Goal: Task Accomplishment & Management: Use online tool/utility

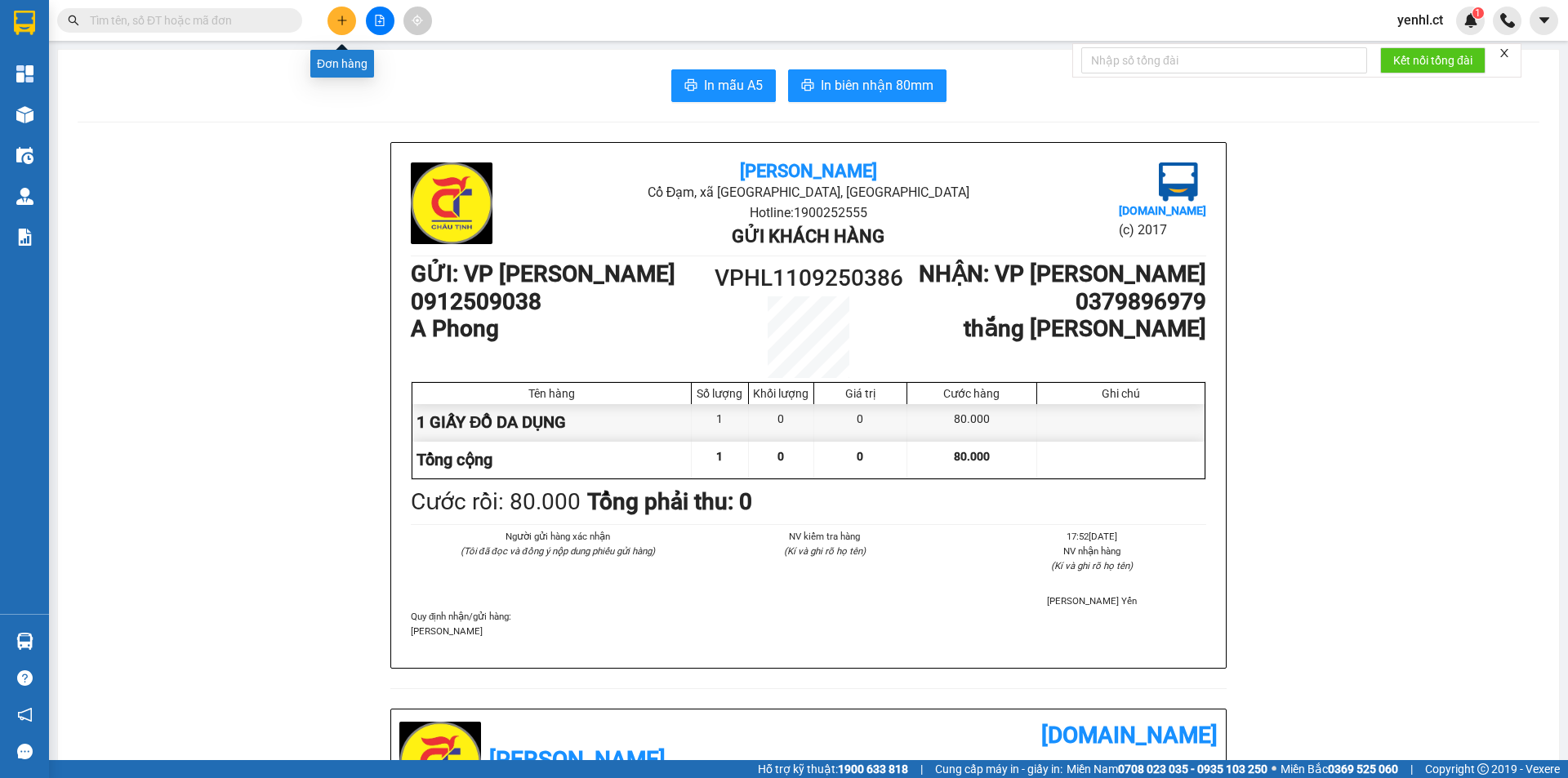
click at [333, 20] on button at bounding box center [342, 21] width 29 height 29
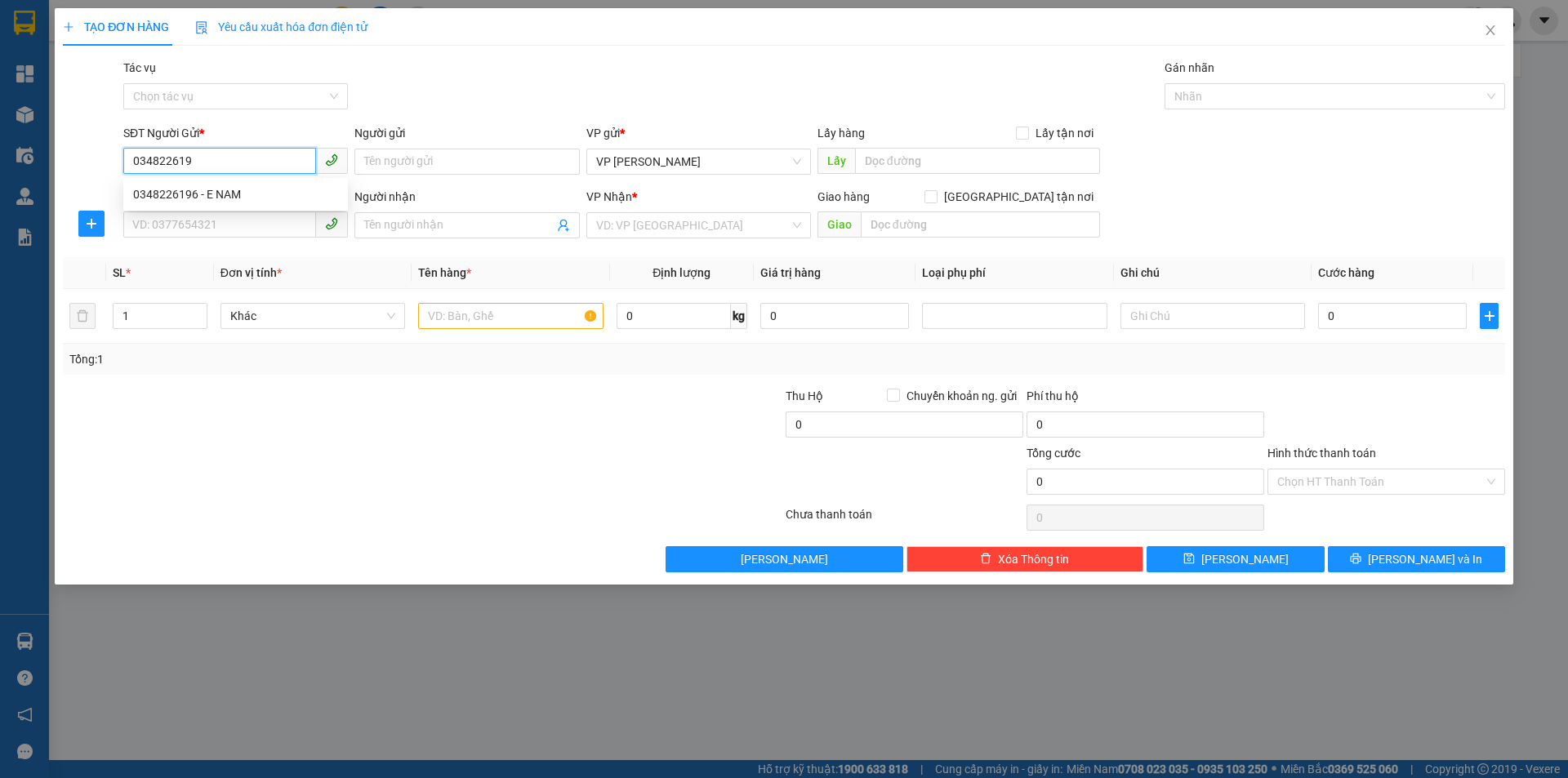
type input "0348226196"
click at [271, 193] on div "0348226196 - E NAM" at bounding box center [235, 194] width 205 height 18
type input "E NAM"
type input "0867769505"
type input "E [PERSON_NAME]"
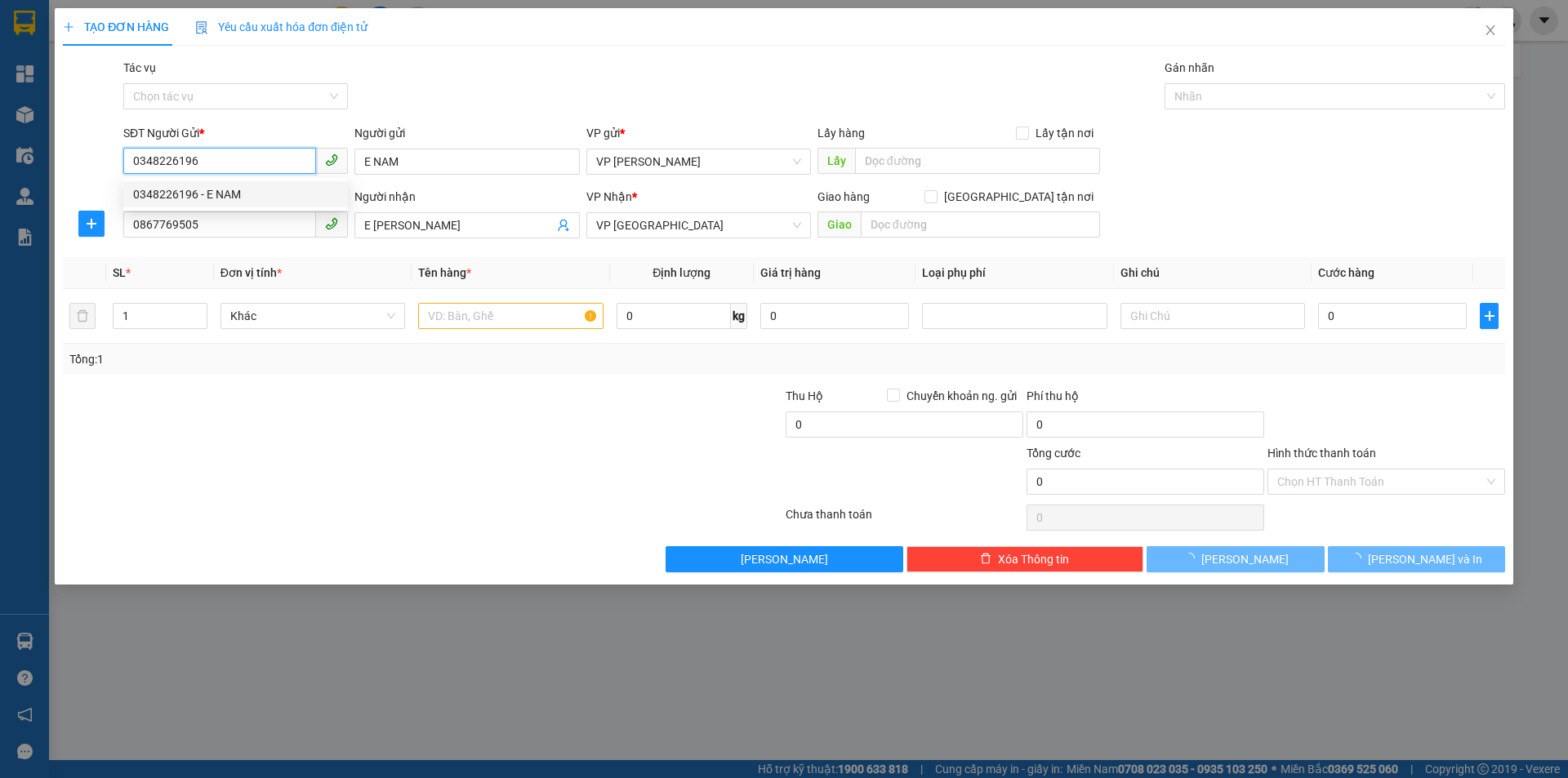
type input "70.000"
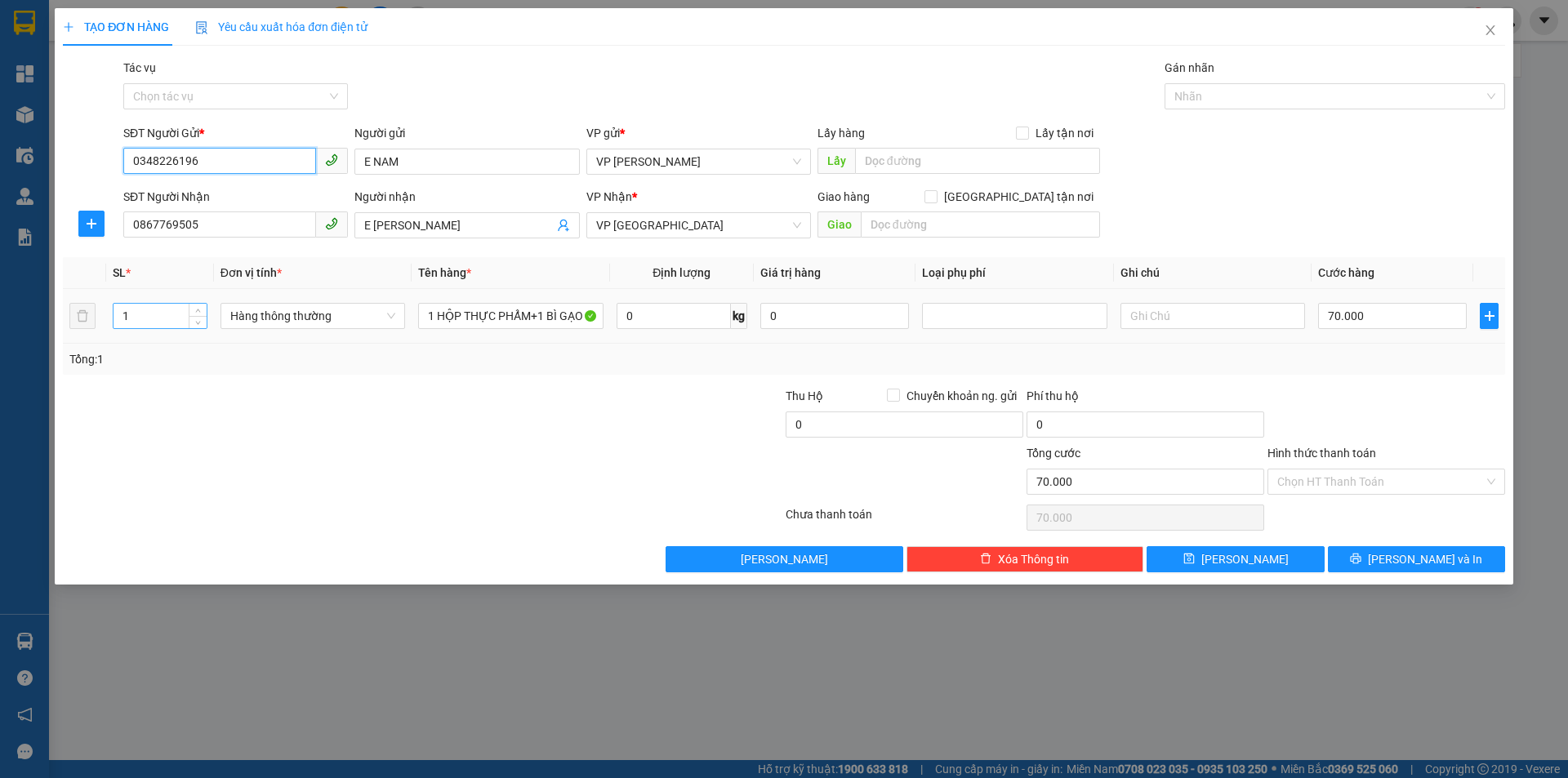
type input "0348226196"
click at [131, 317] on input "1" at bounding box center [160, 316] width 93 height 24
click at [130, 315] on input "1" at bounding box center [160, 316] width 93 height 24
type input "2"
click at [1402, 557] on span "[PERSON_NAME] và In" at bounding box center [1425, 559] width 114 height 18
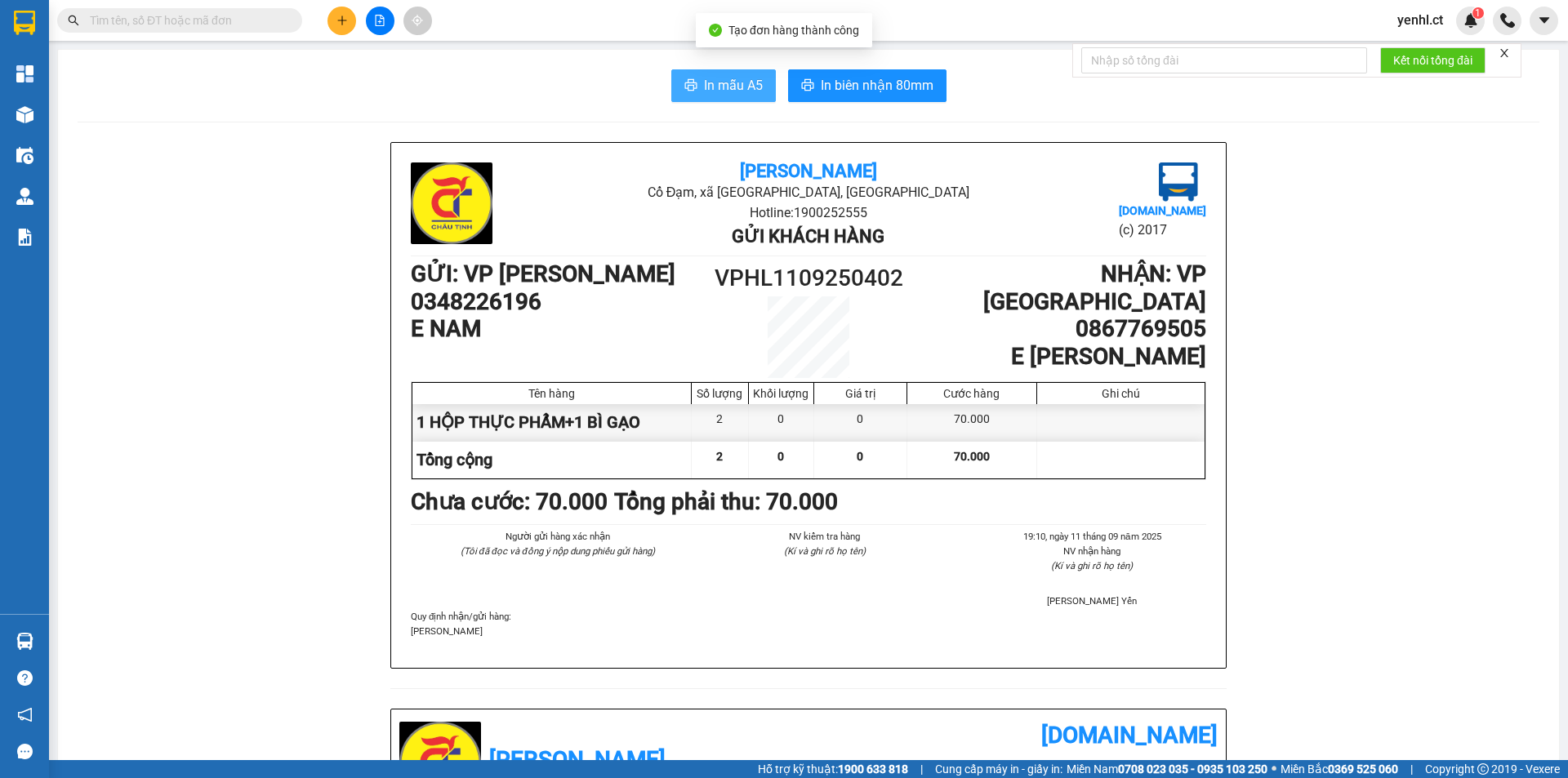
click at [733, 88] on span "In mẫu A5" at bounding box center [733, 85] width 59 height 21
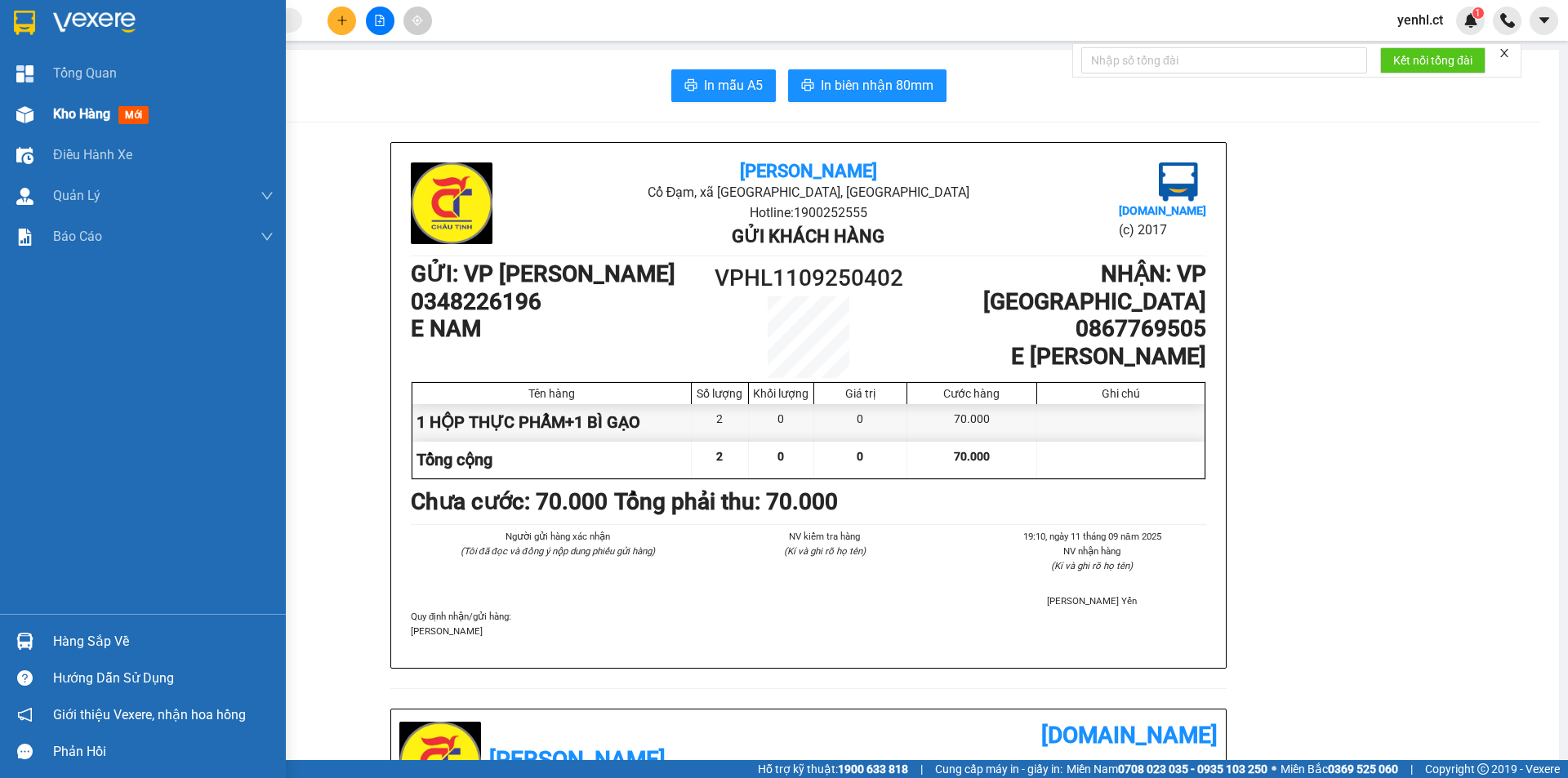
click at [38, 105] on div at bounding box center [25, 114] width 29 height 29
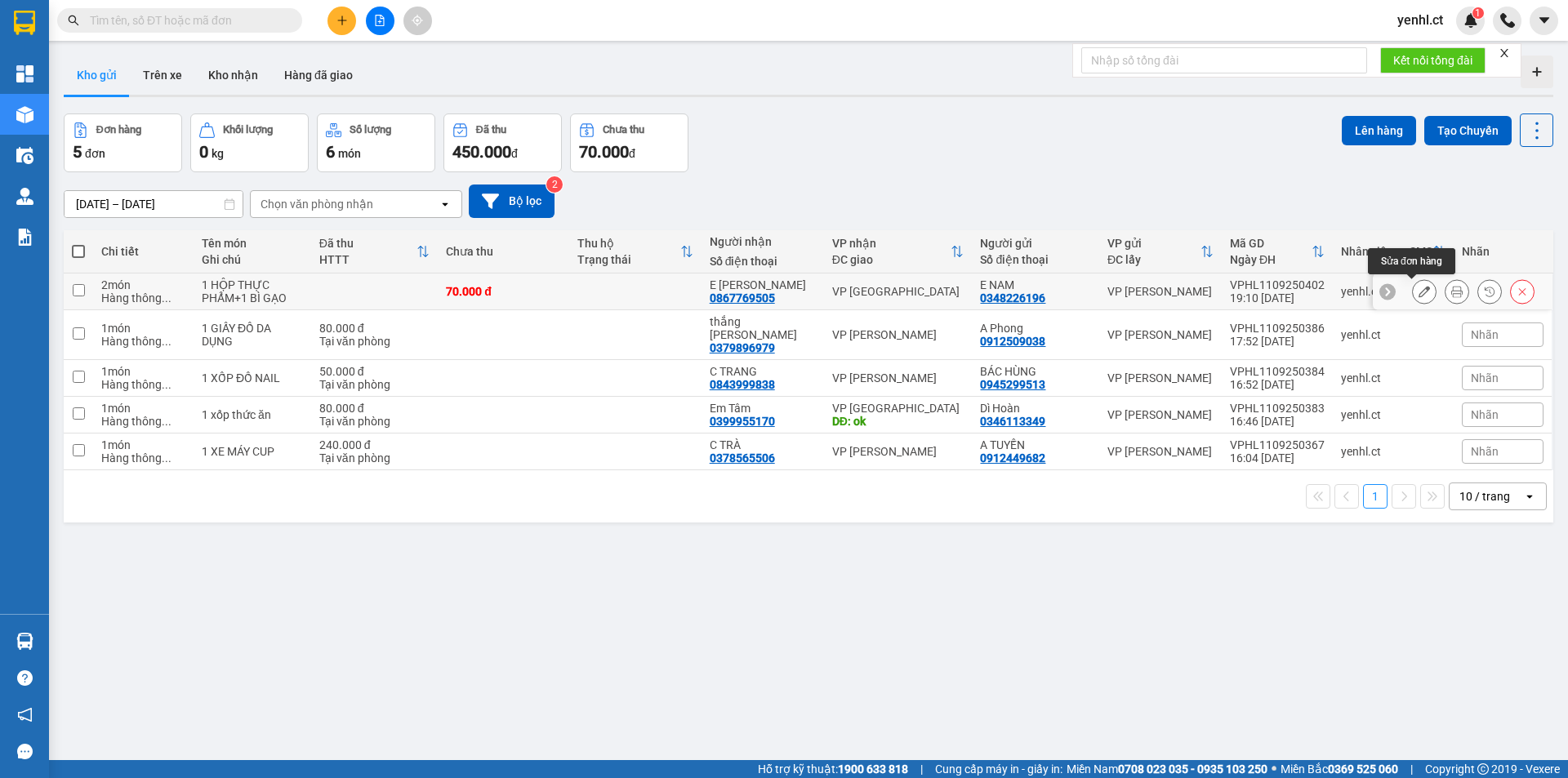
click at [1419, 292] on icon at bounding box center [1424, 292] width 12 height 12
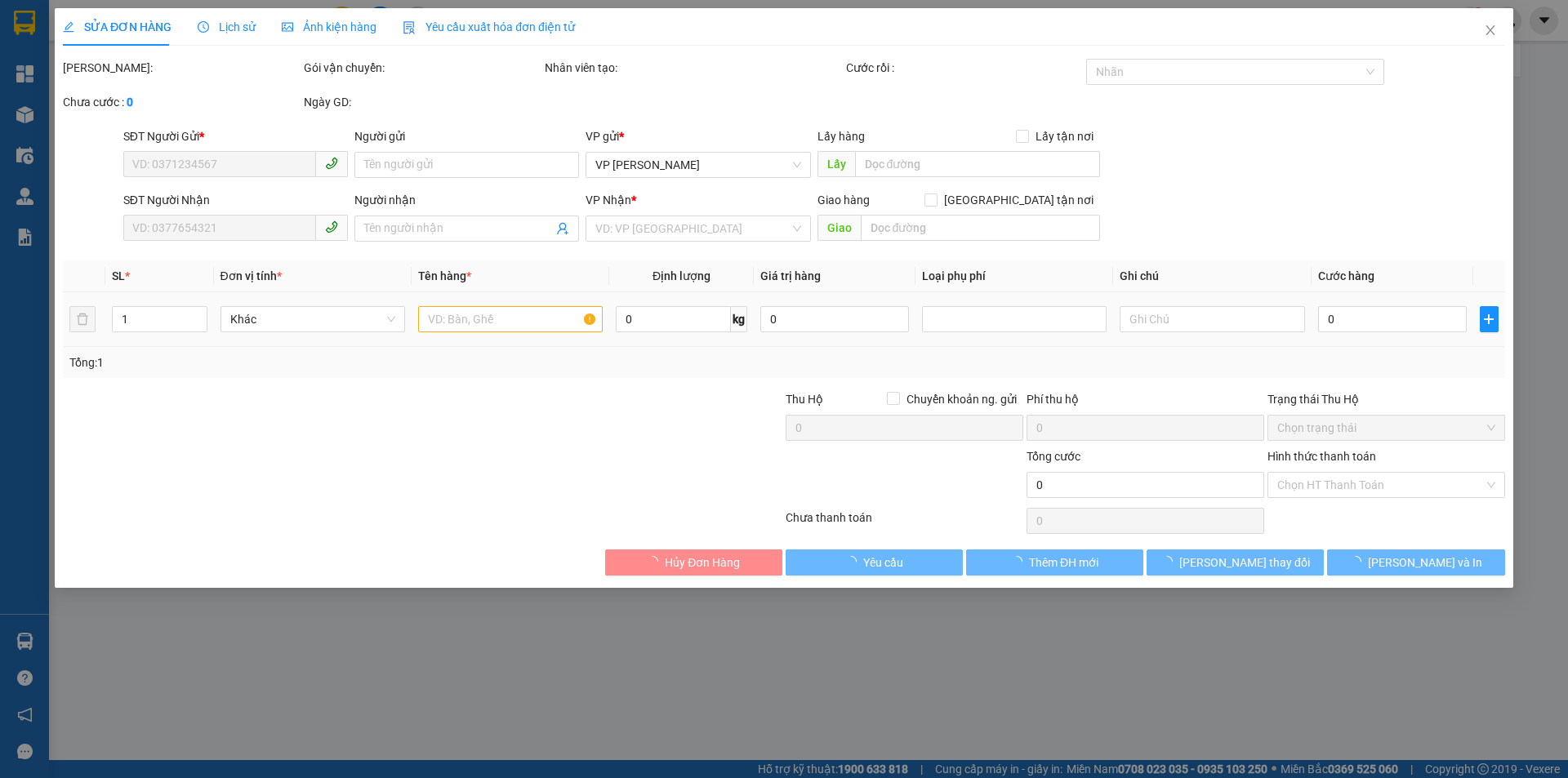
type input "0348226196"
type input "E NAM"
type input "0867769505"
type input "E [PERSON_NAME]"
type input "70.000"
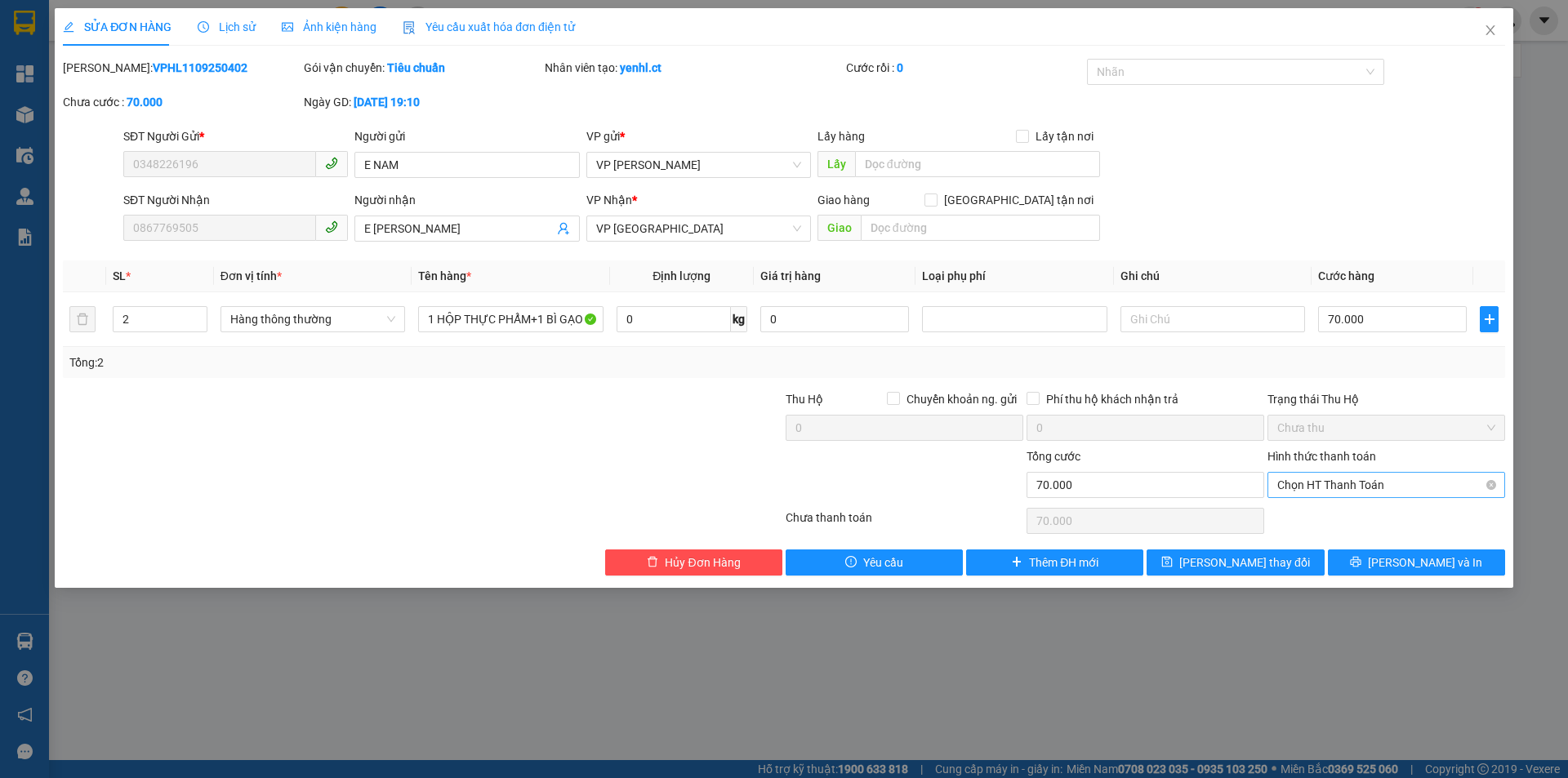
click at [1324, 487] on span "Chọn HT Thanh Toán" at bounding box center [1386, 485] width 218 height 24
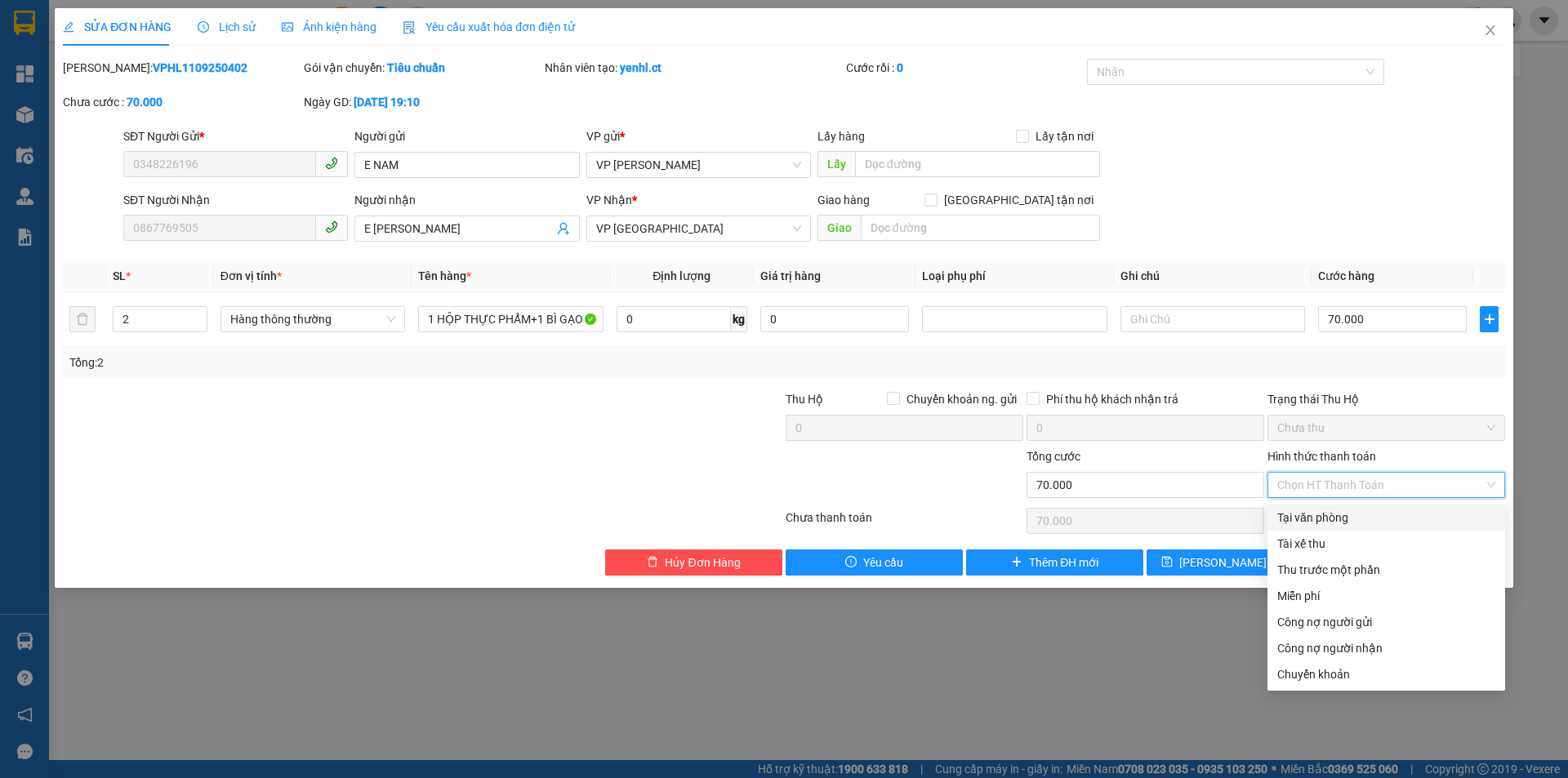
click at [1322, 520] on div "Tại văn phòng" at bounding box center [1386, 518] width 218 height 18
type input "0"
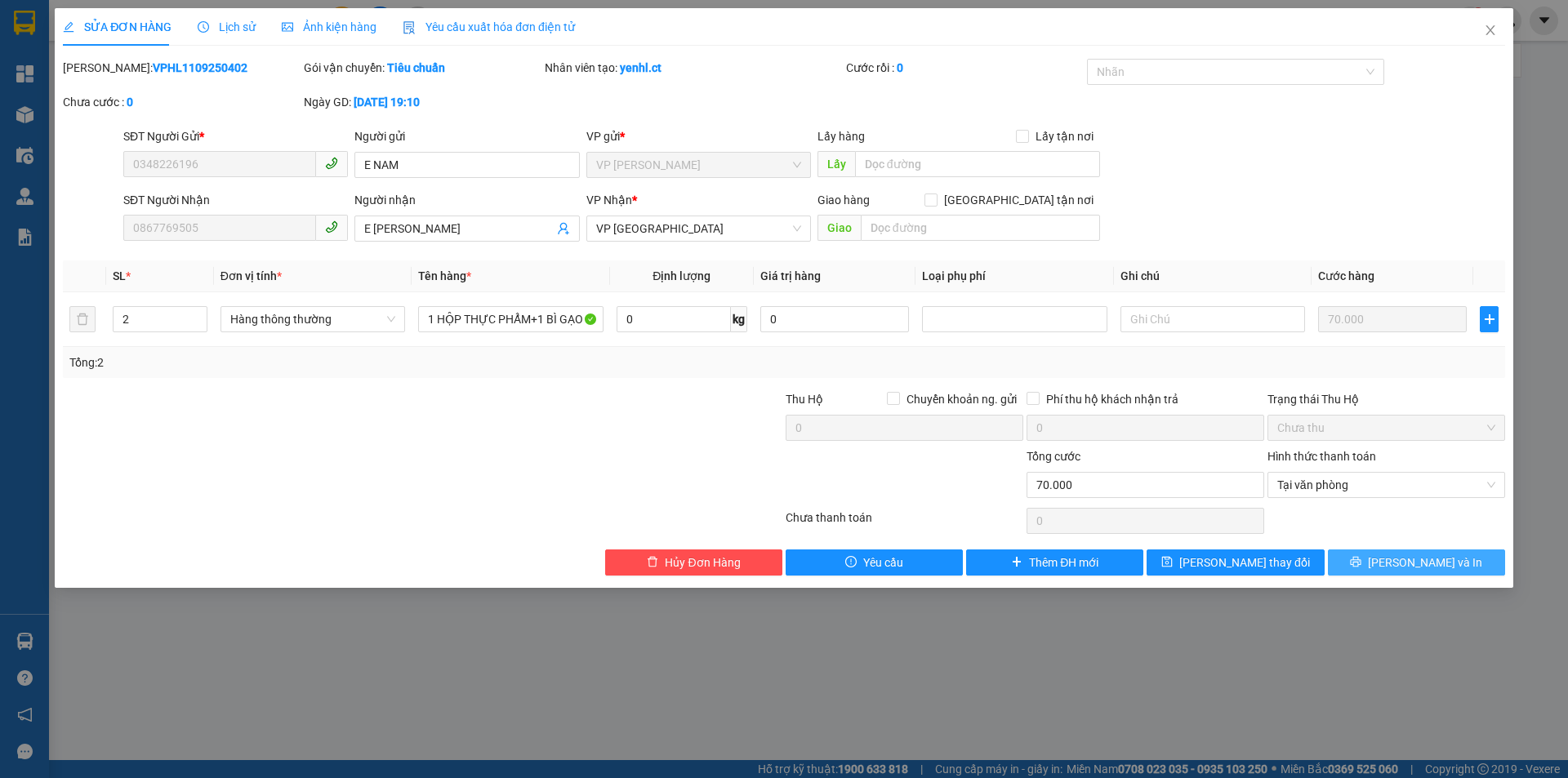
click at [1403, 555] on span "[PERSON_NAME] và In" at bounding box center [1425, 562] width 114 height 18
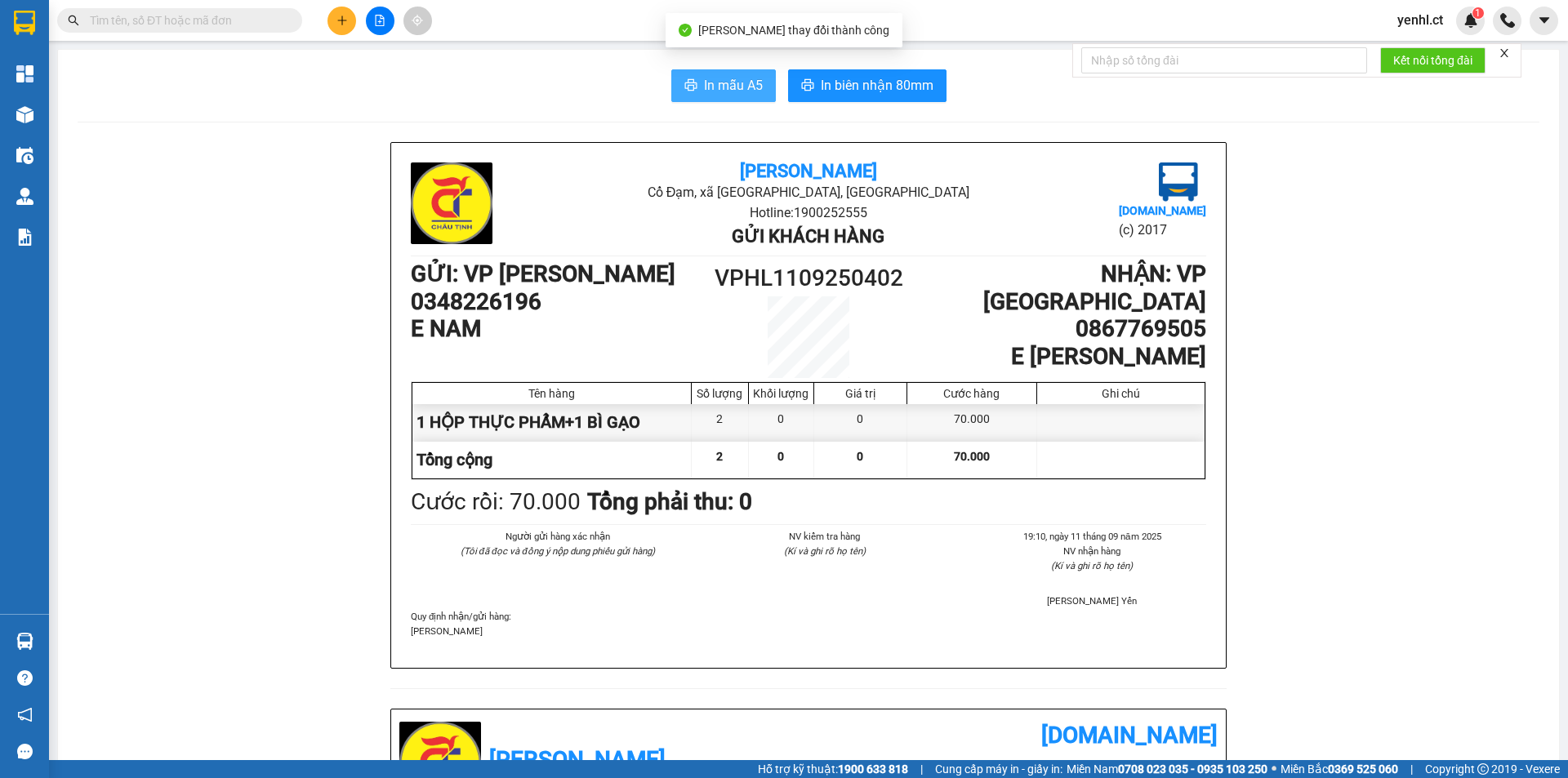
click at [720, 81] on span "In mẫu A5" at bounding box center [733, 85] width 59 height 21
click at [716, 77] on span "In mẫu A5" at bounding box center [733, 85] width 59 height 21
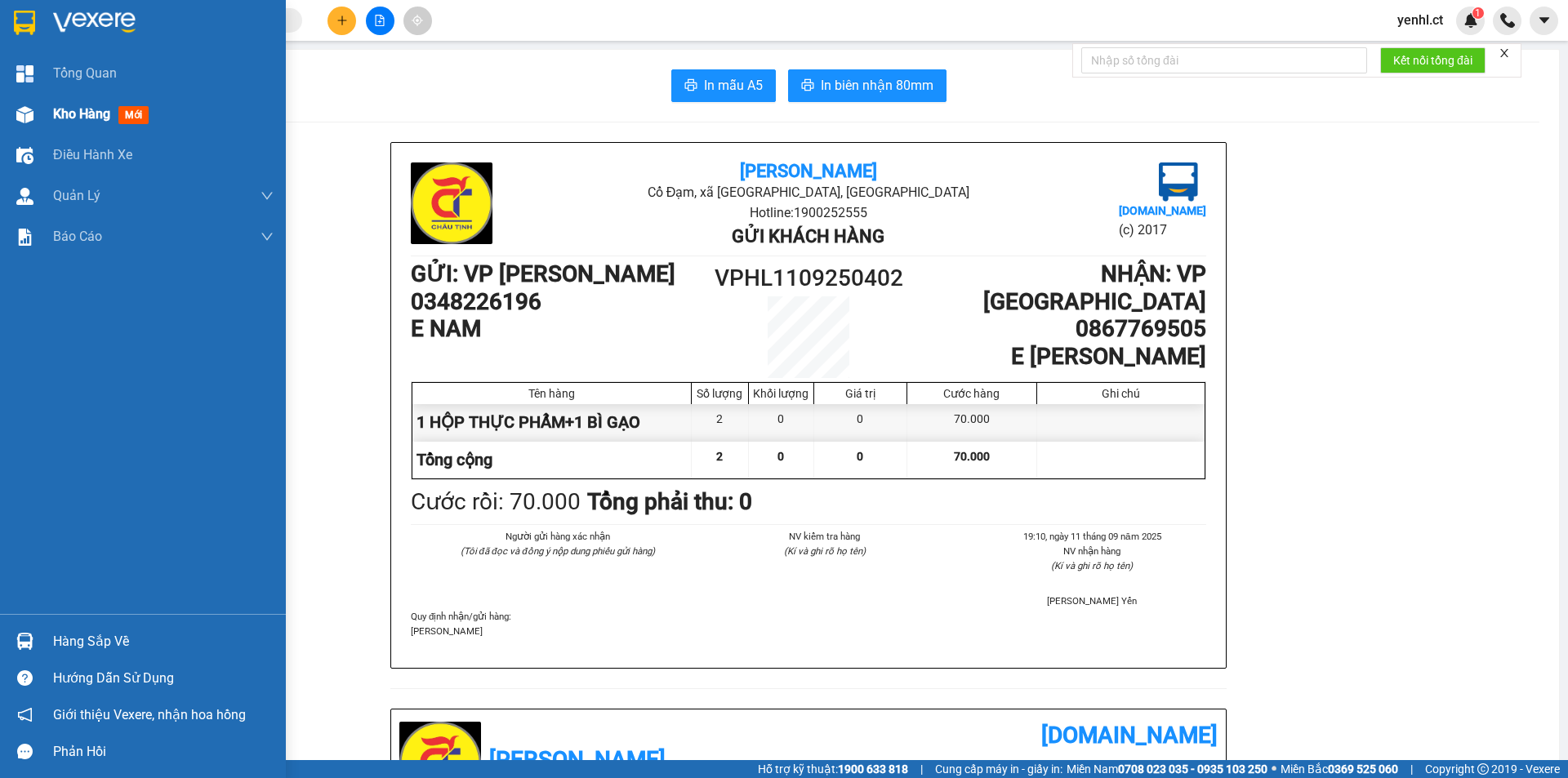
click at [22, 115] on img at bounding box center [24, 114] width 17 height 17
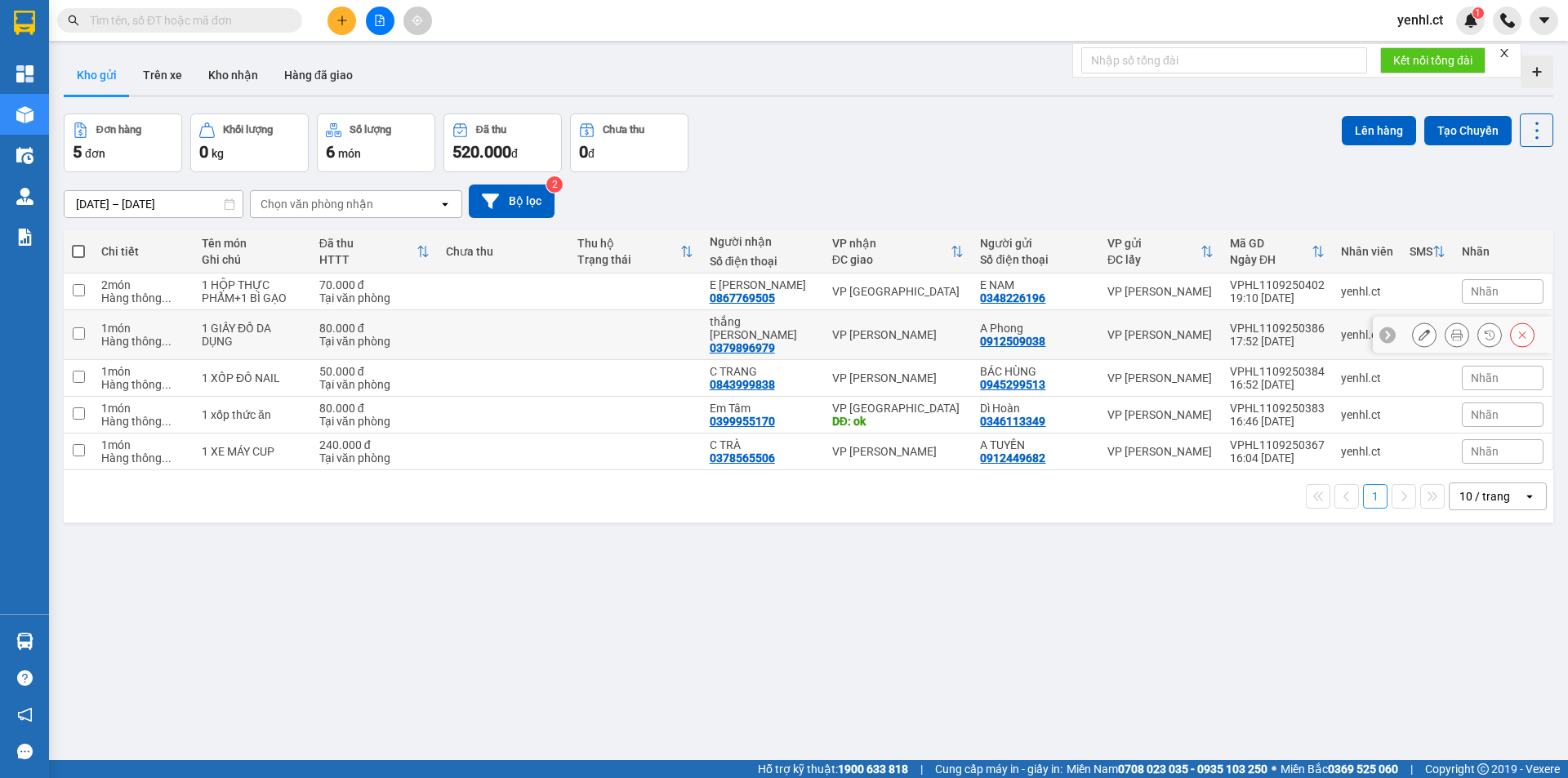
click at [79, 327] on input "checkbox" at bounding box center [79, 334] width 13 height 13
checkbox input "true"
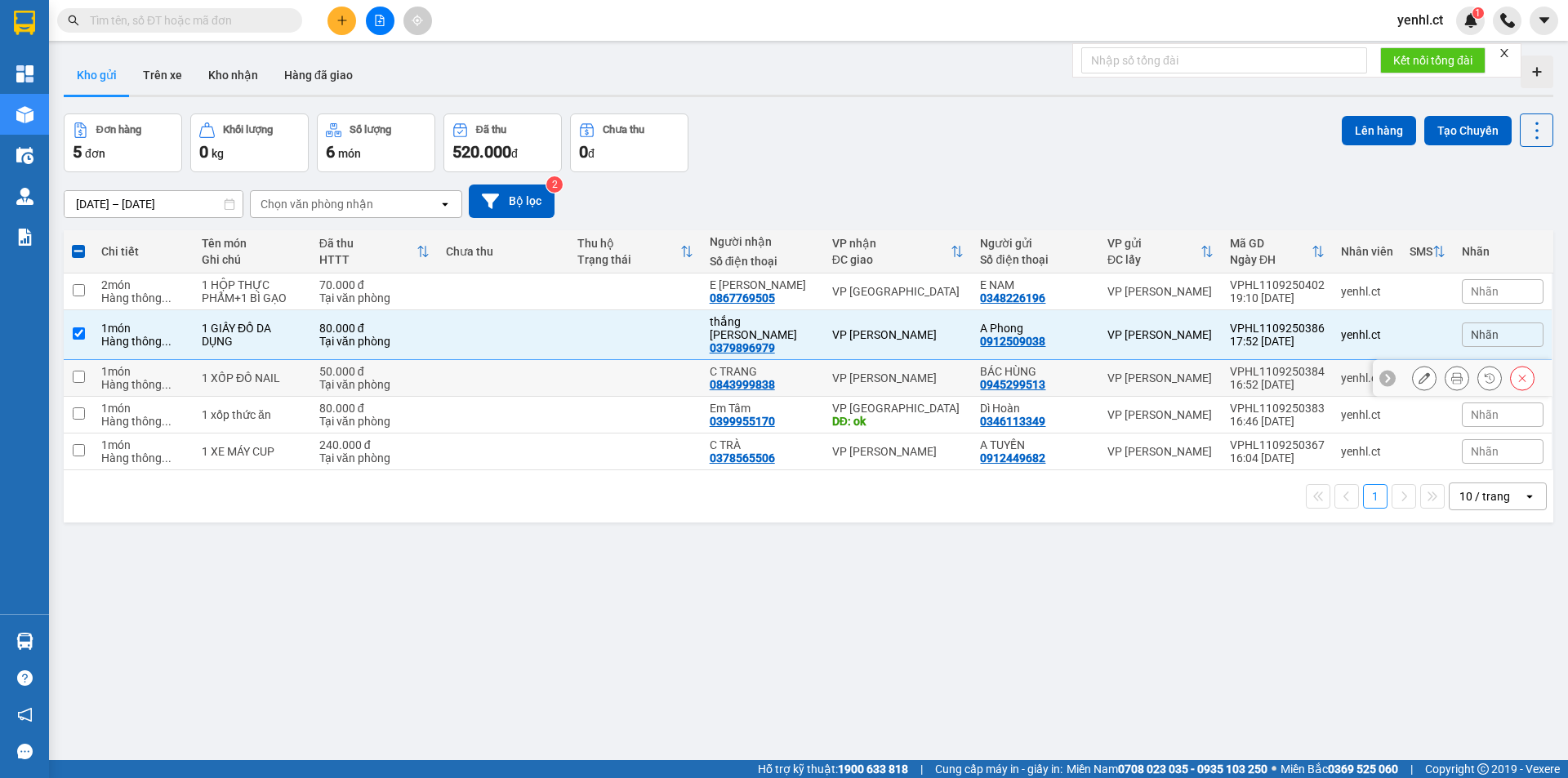
click at [75, 370] on input "checkbox" at bounding box center [79, 376] width 13 height 13
checkbox input "true"
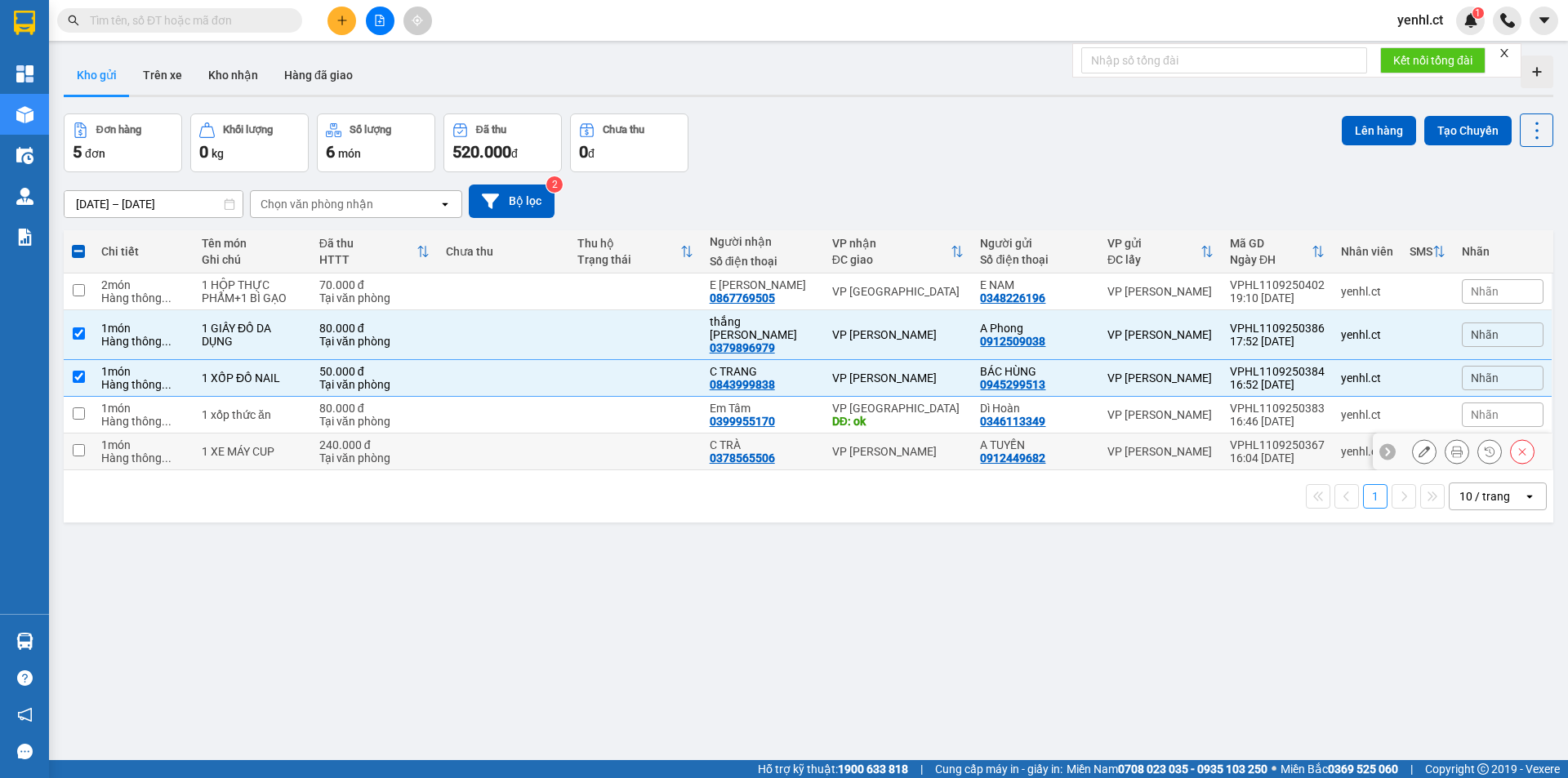
click at [75, 444] on input "checkbox" at bounding box center [79, 451] width 13 height 13
checkbox input "true"
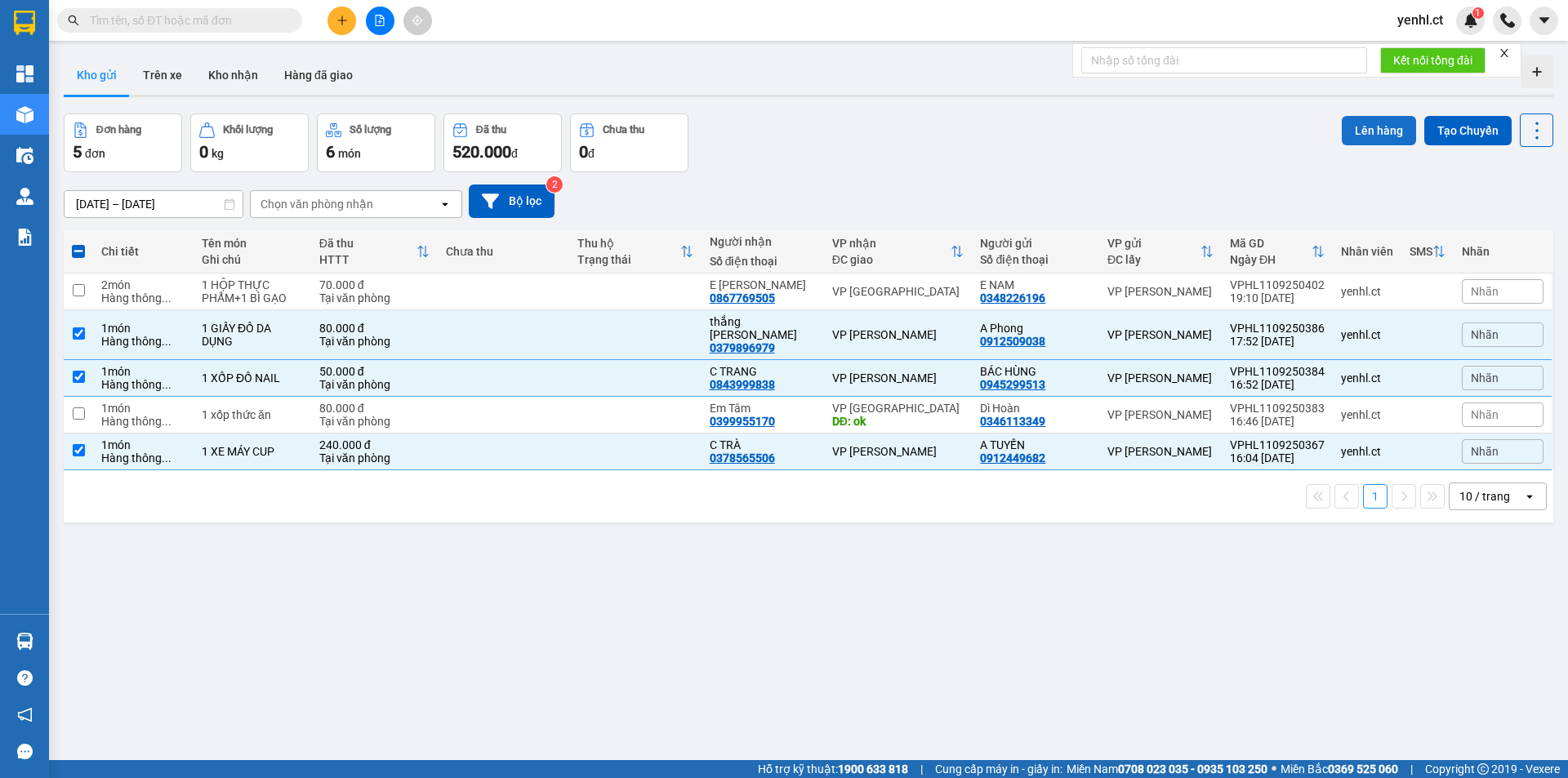
click at [1365, 131] on button "Lên hàng" at bounding box center [1378, 131] width 74 height 30
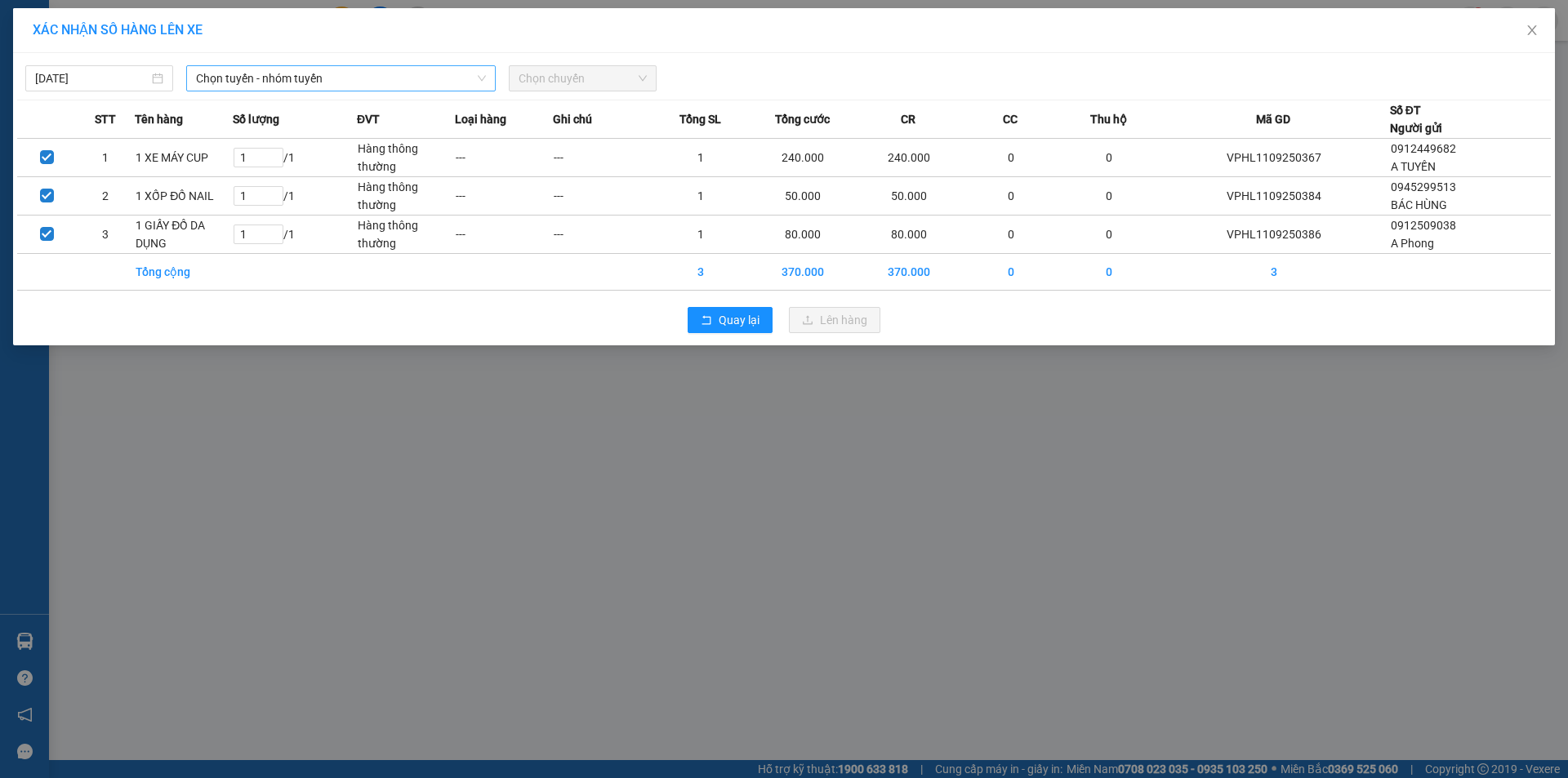
click at [354, 77] on span "Chọn tuyến - nhóm tuyến" at bounding box center [341, 78] width 290 height 24
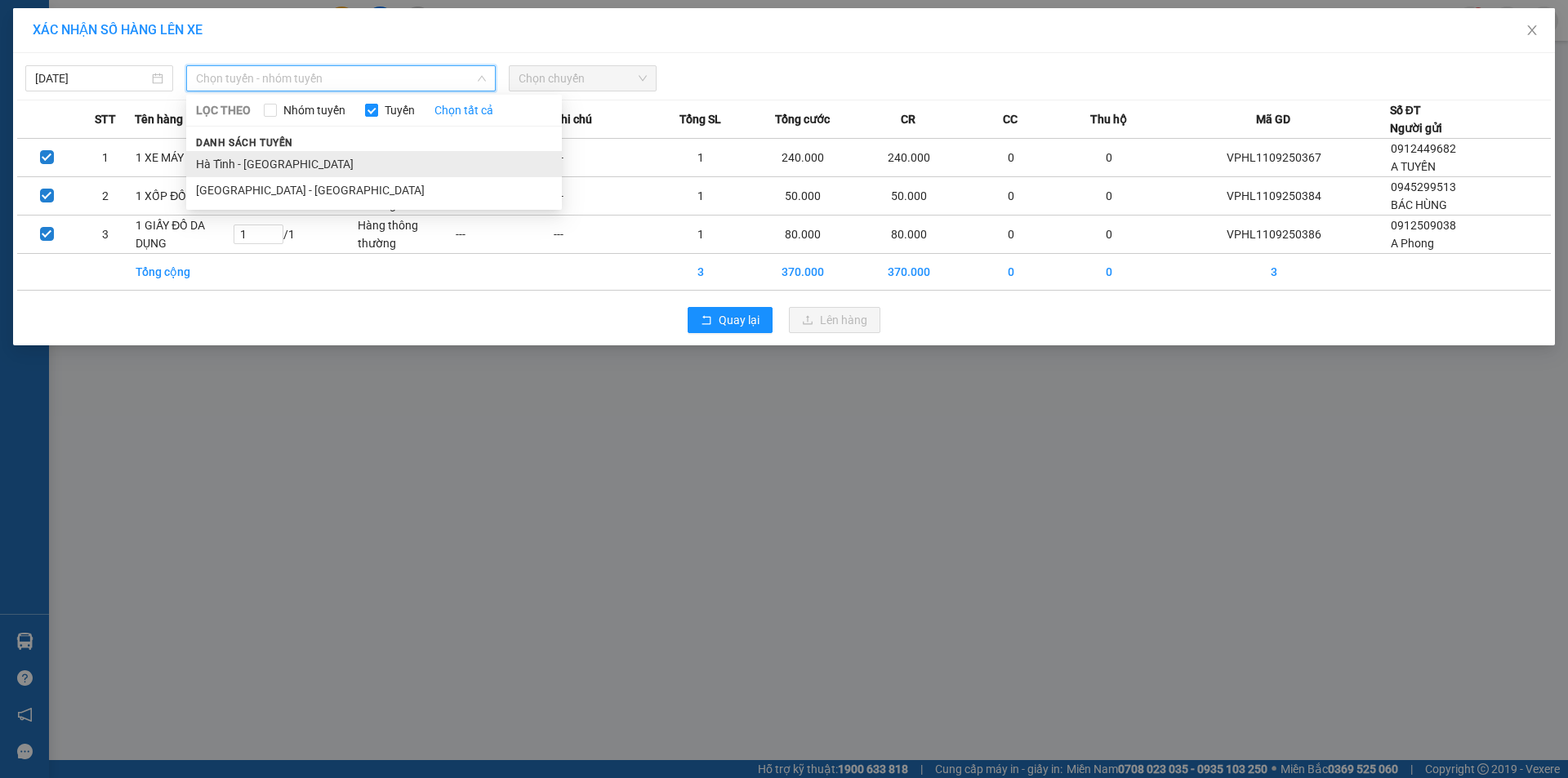
click at [313, 158] on li "Hà Tĩnh - [GEOGRAPHIC_DATA]" at bounding box center [374, 164] width 376 height 26
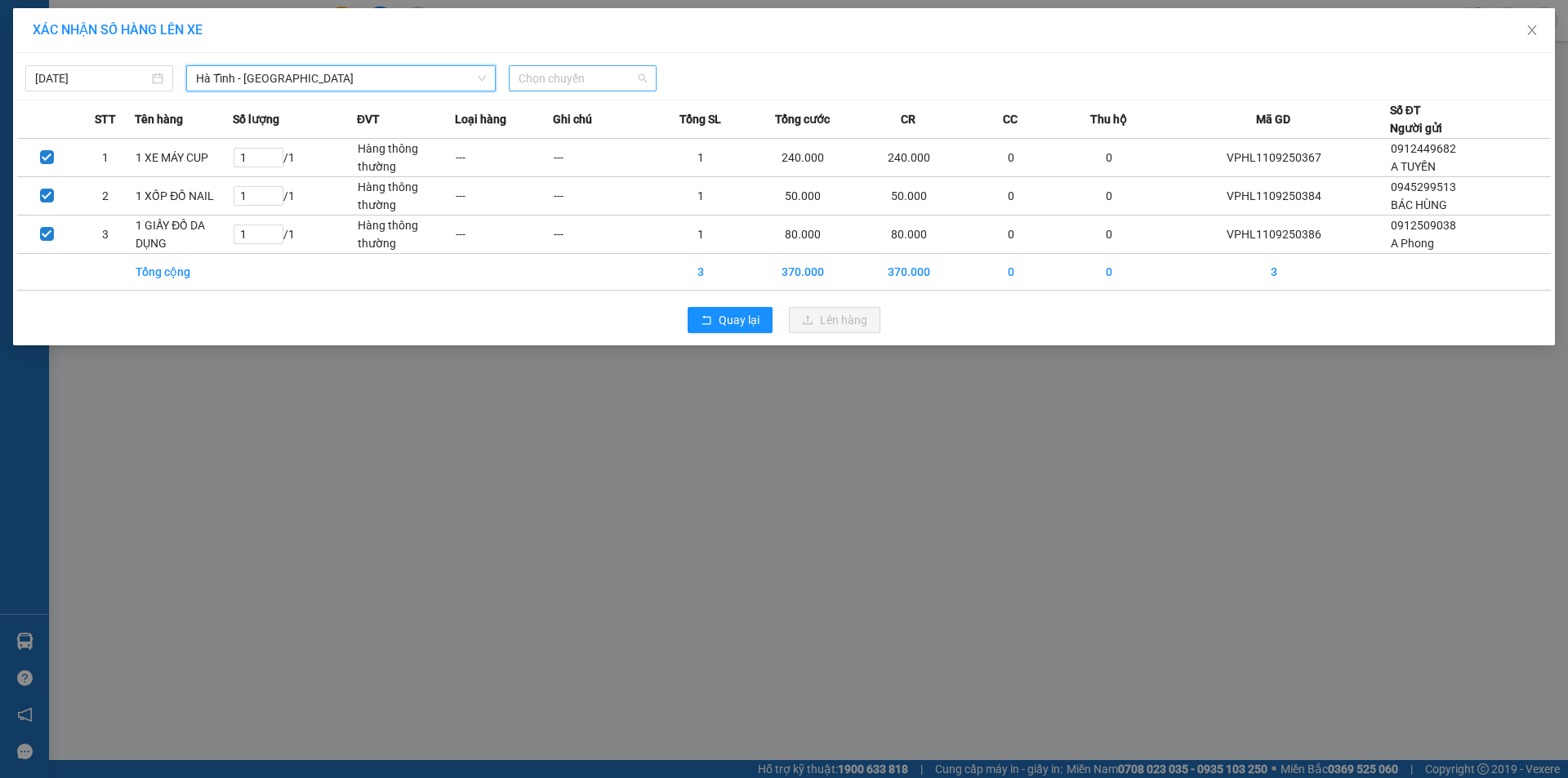
click at [602, 72] on span "Chọn chuyến" at bounding box center [582, 78] width 128 height 24
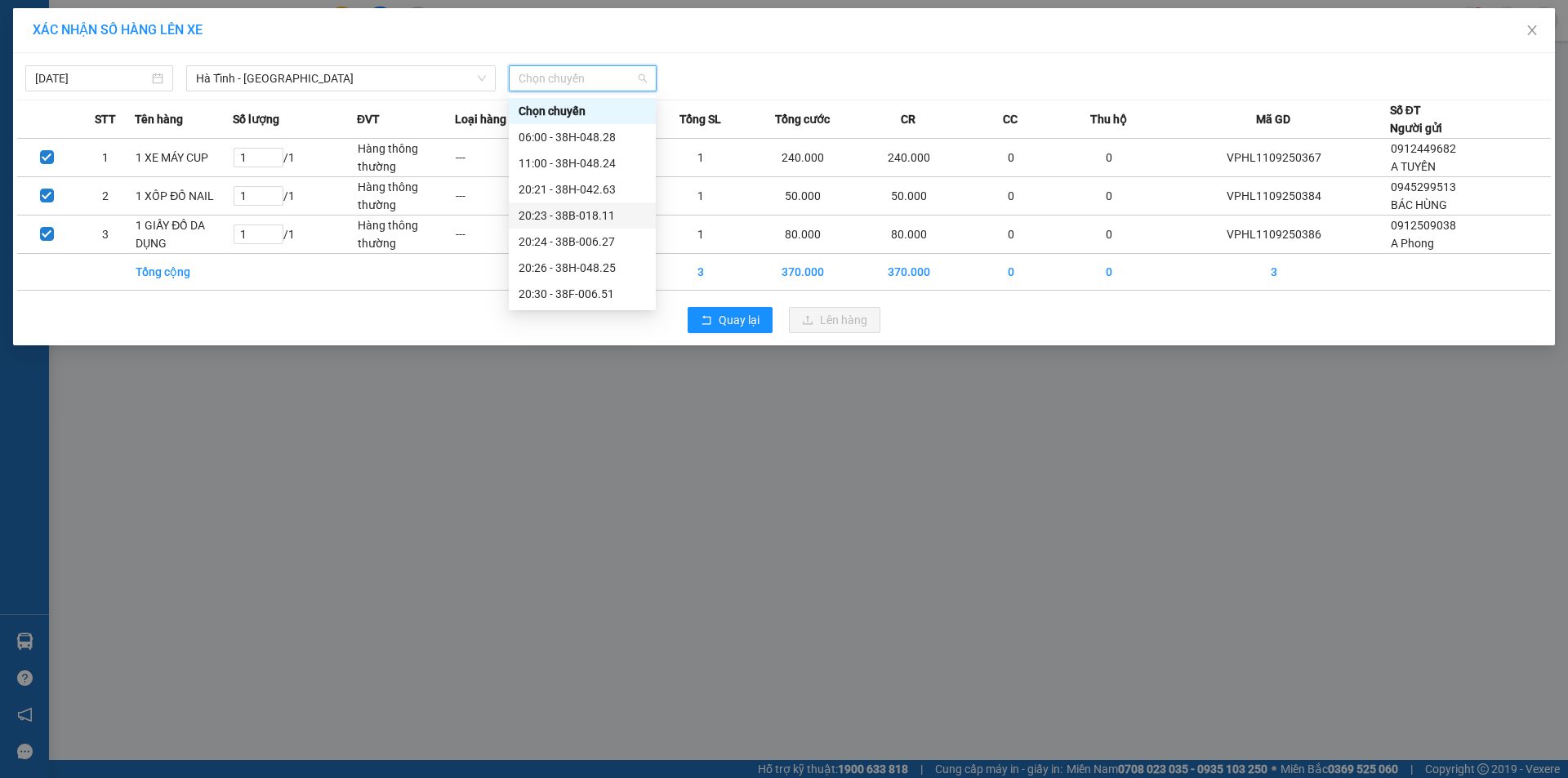
click at [594, 213] on div "20:23 - 38B-018.11" at bounding box center [582, 216] width 127 height 18
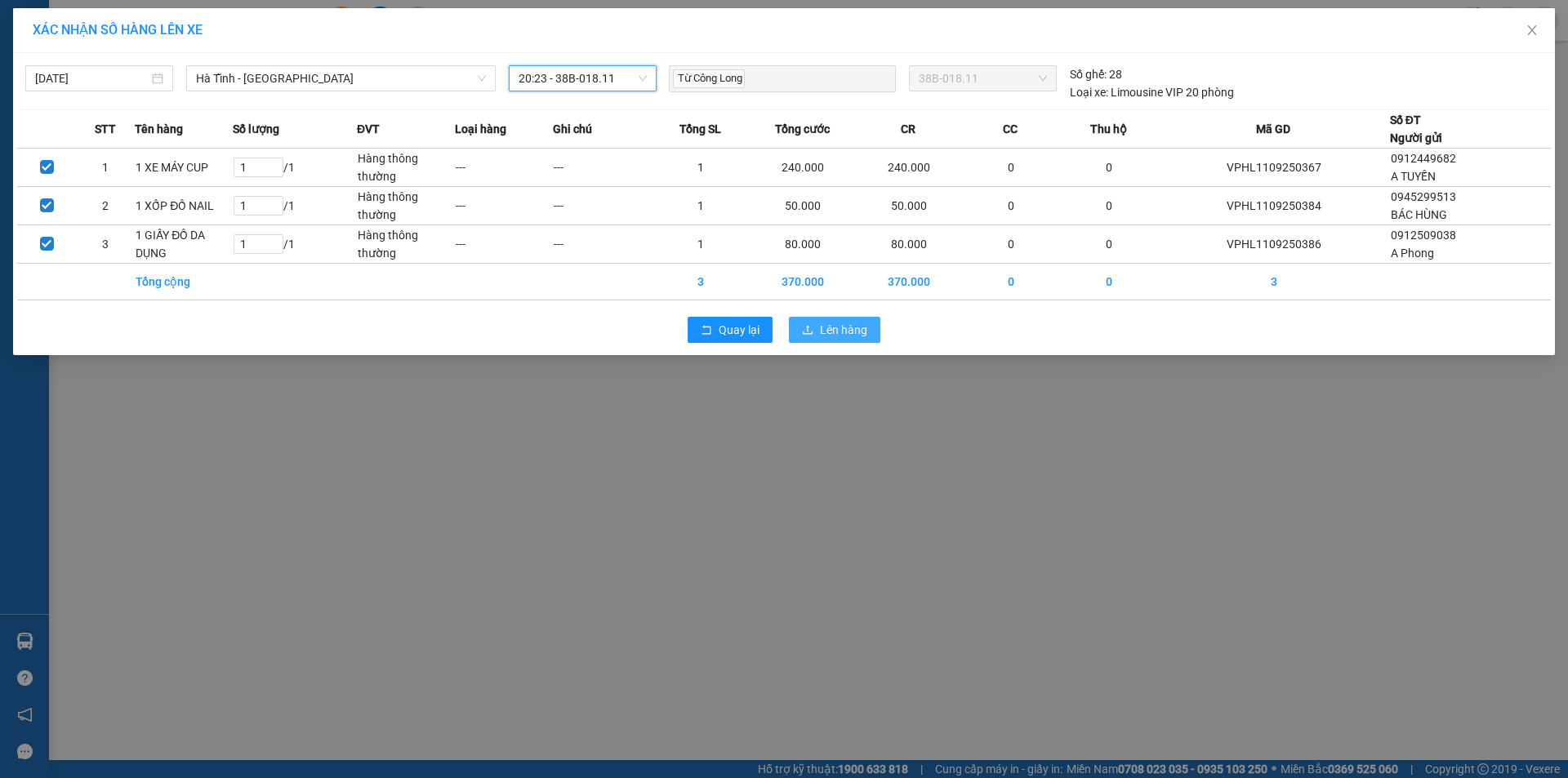
click at [824, 328] on span "Lên hàng" at bounding box center [843, 330] width 47 height 18
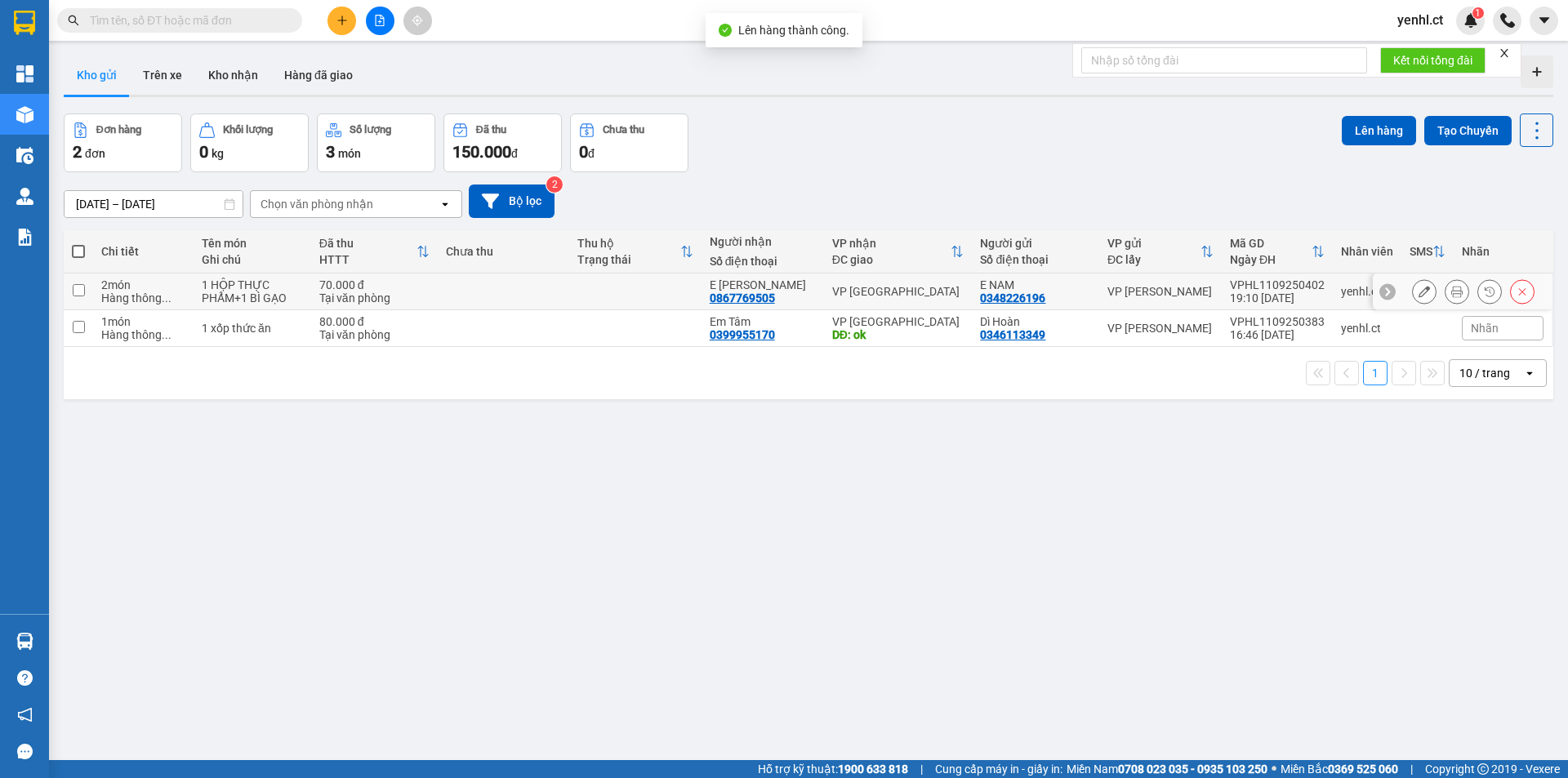
click at [78, 294] on input "checkbox" at bounding box center [79, 291] width 13 height 13
checkbox input "true"
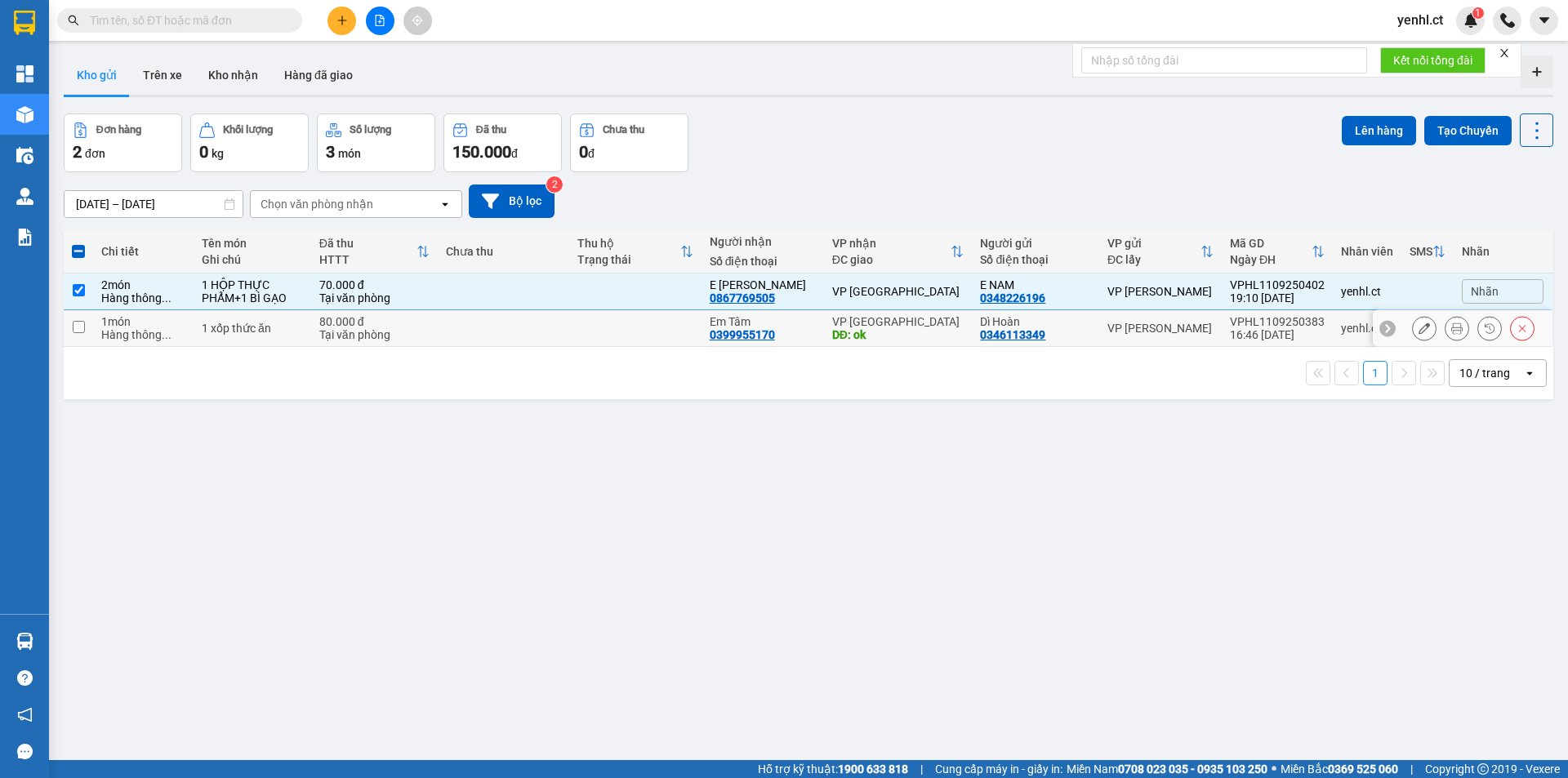
click at [76, 327] on input "checkbox" at bounding box center [79, 327] width 13 height 13
checkbox input "true"
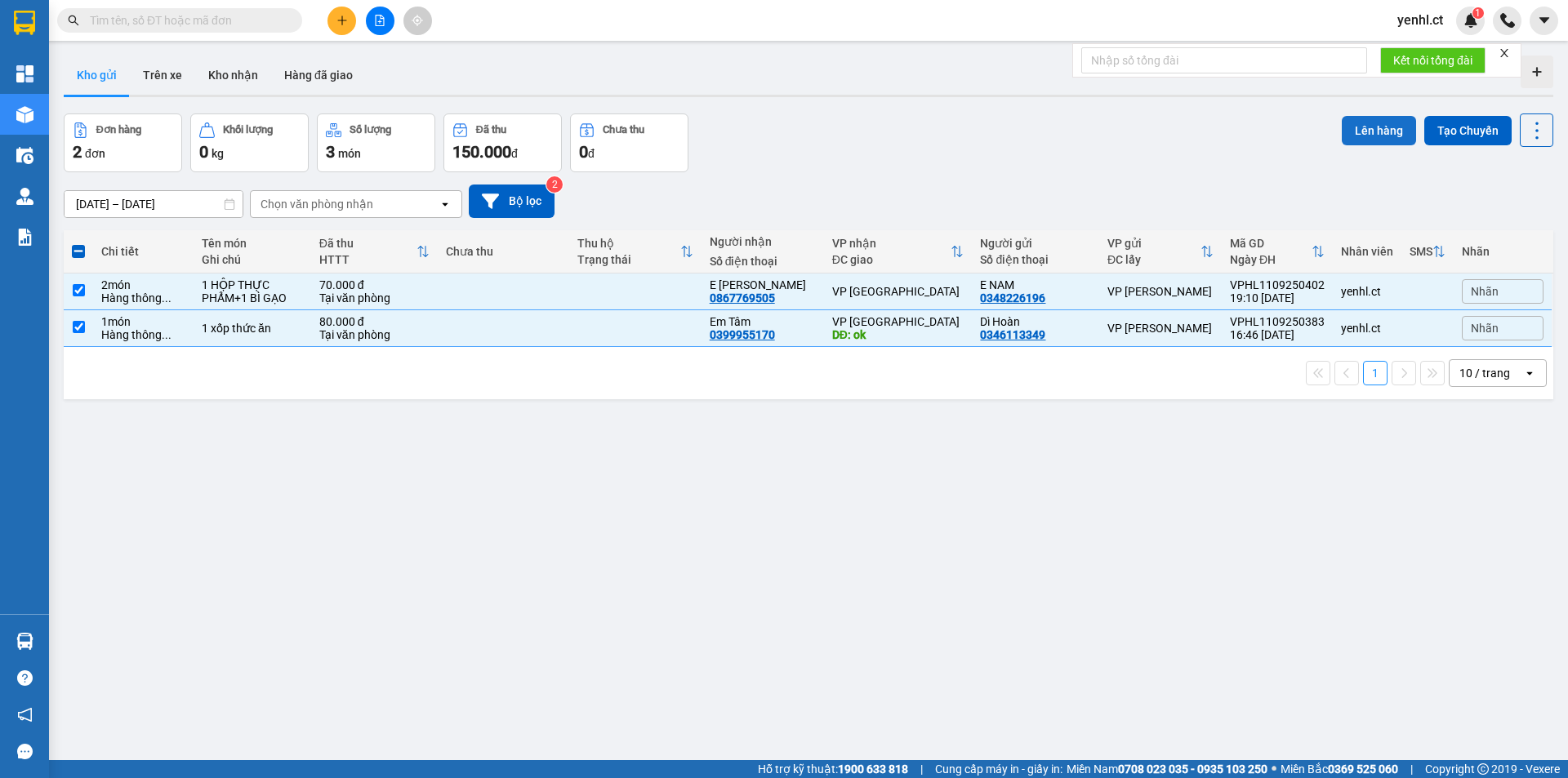
click at [1369, 134] on button "Lên hàng" at bounding box center [1378, 131] width 74 height 30
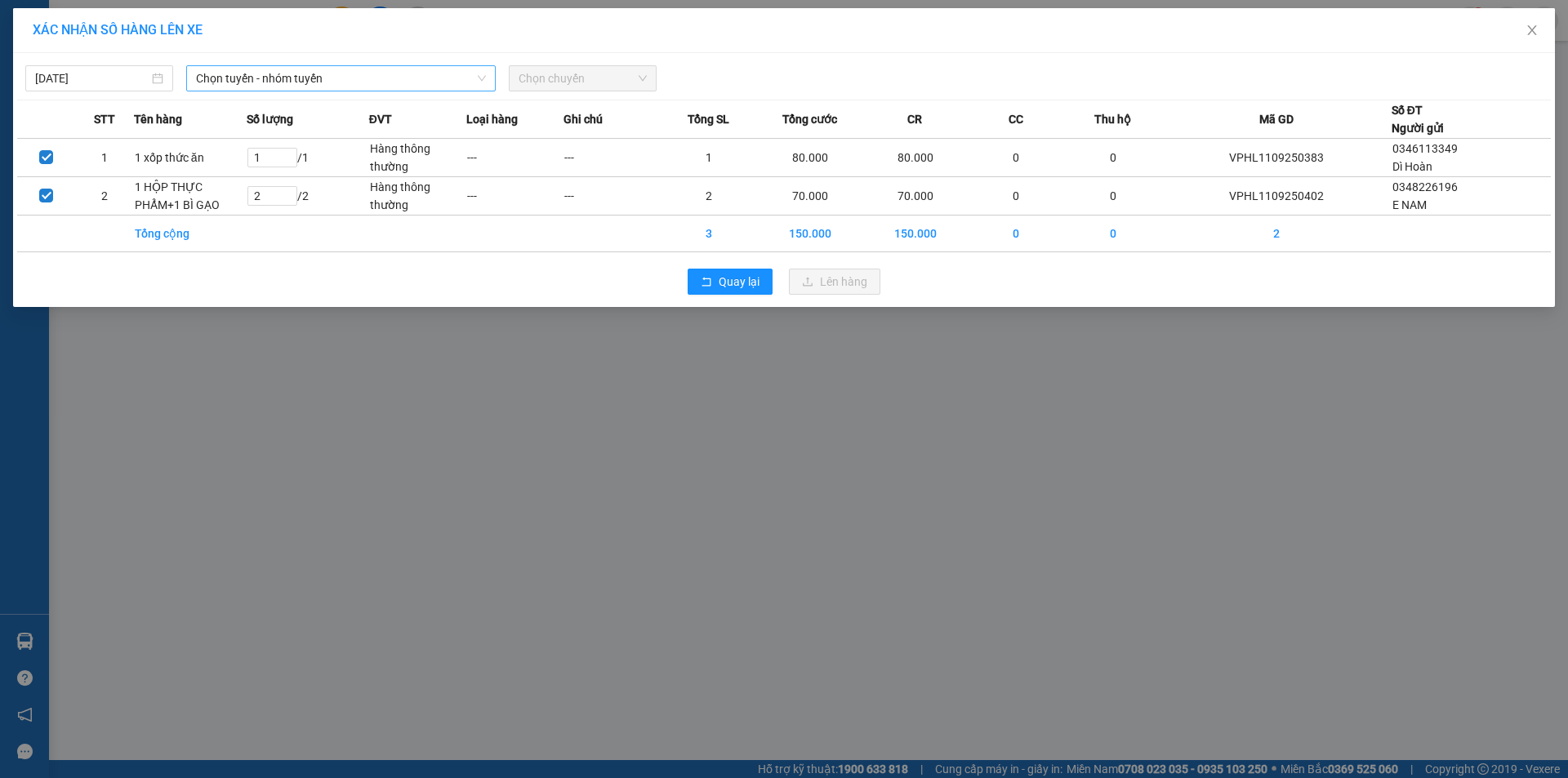
click at [314, 77] on span "Chọn tuyến - nhóm tuyến" at bounding box center [341, 78] width 290 height 24
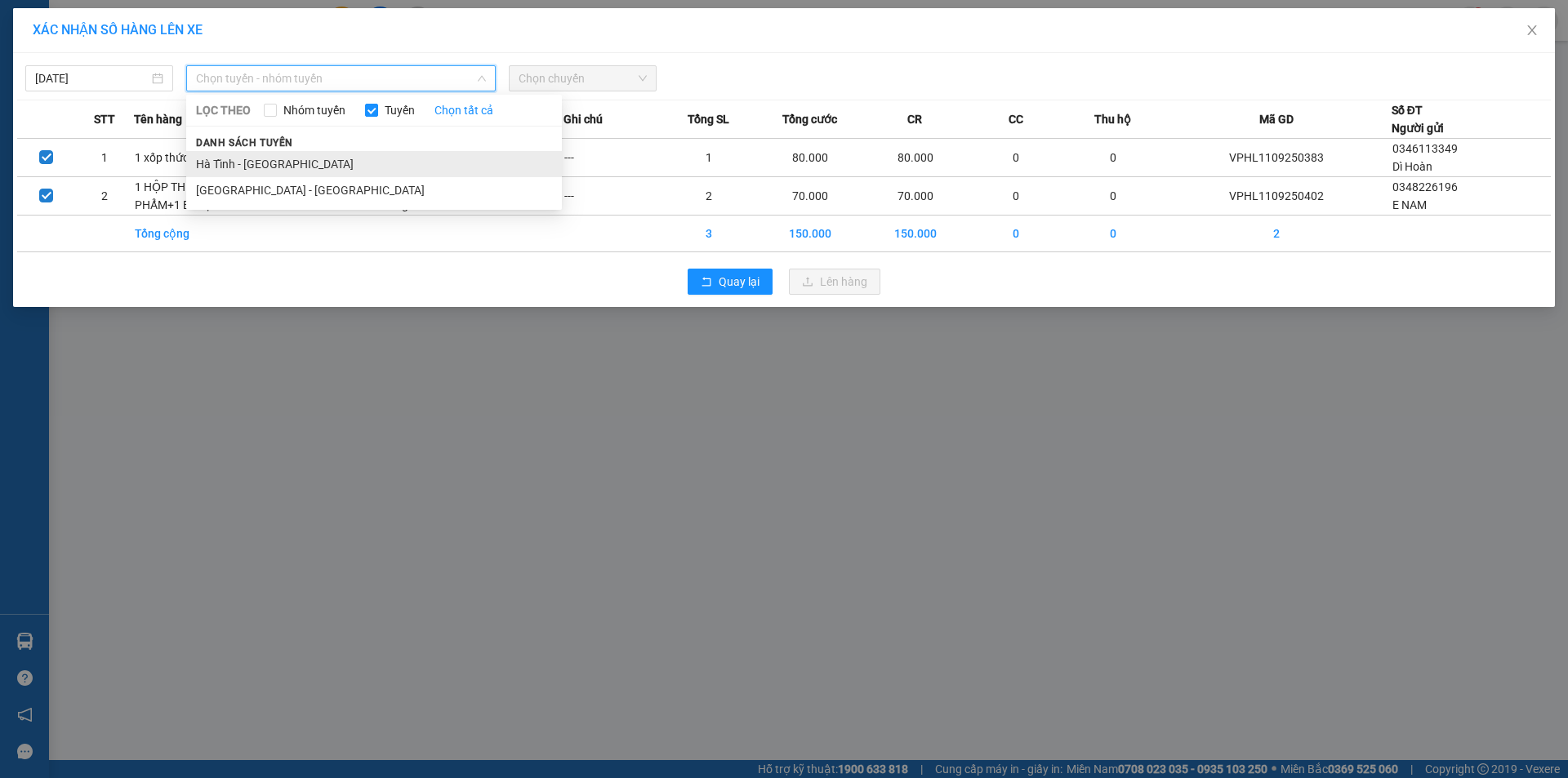
click at [281, 165] on li "Hà Tĩnh - [GEOGRAPHIC_DATA]" at bounding box center [374, 164] width 376 height 26
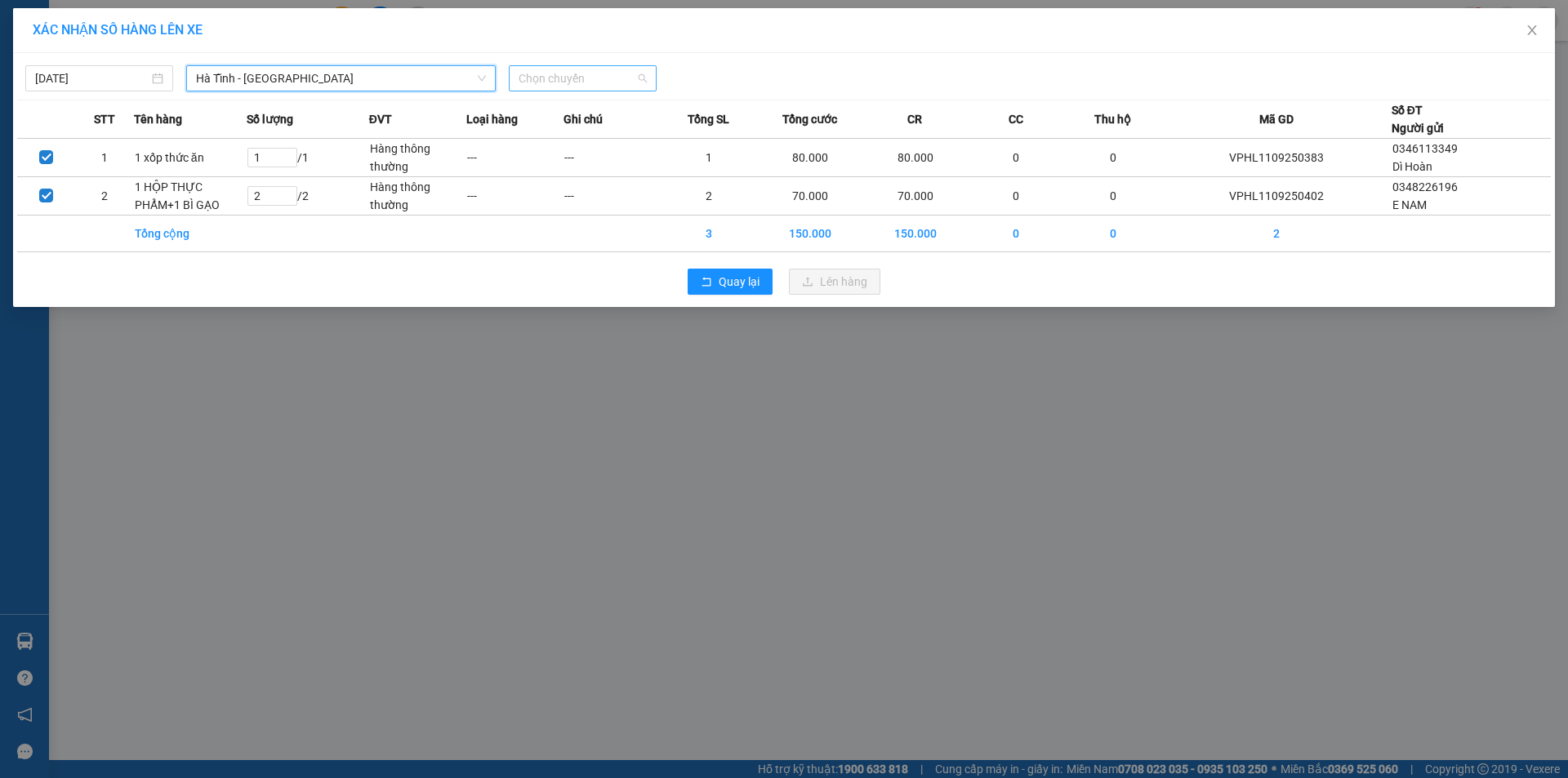
click at [564, 72] on span "Chọn chuyến" at bounding box center [582, 78] width 128 height 24
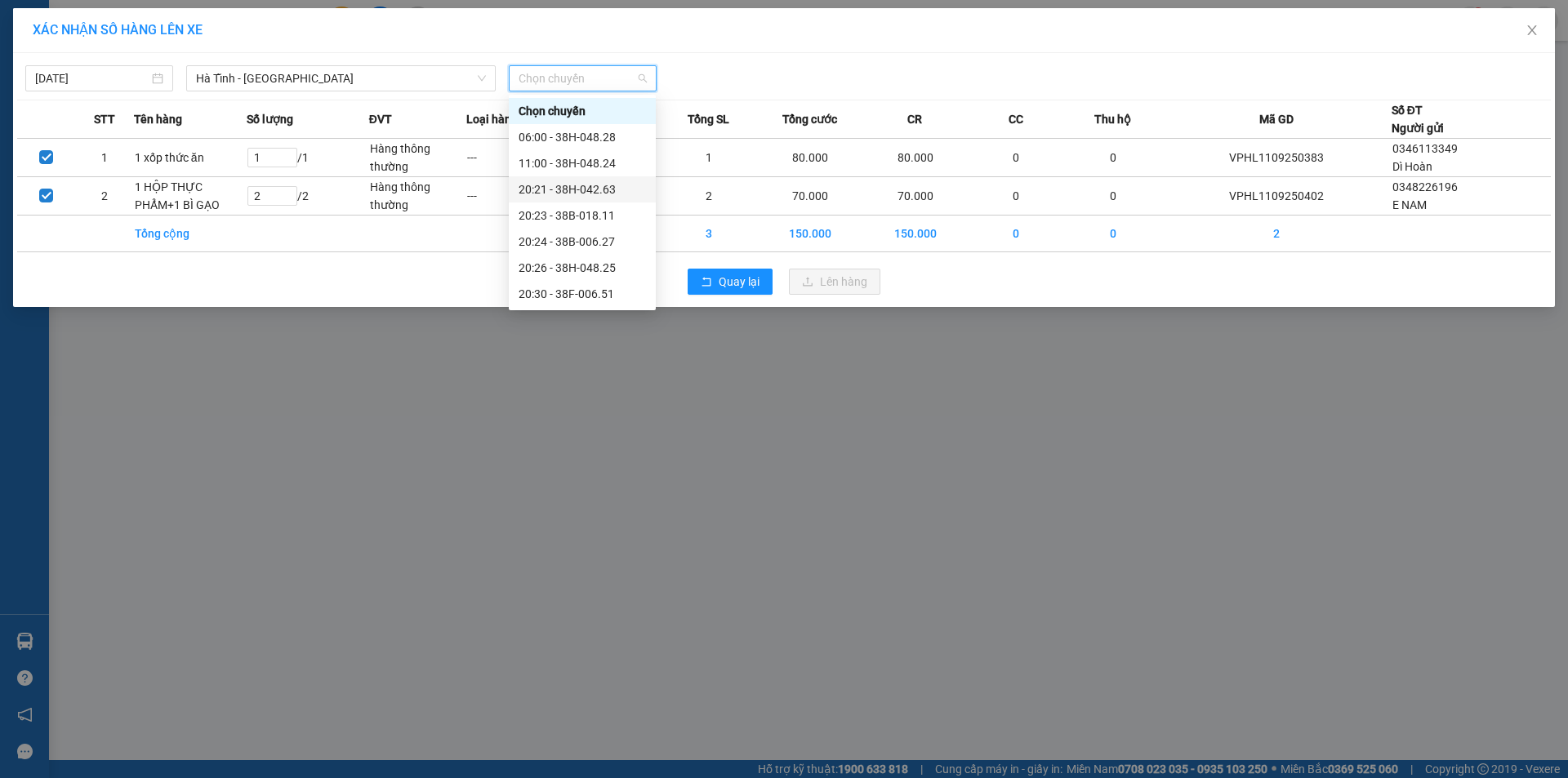
click at [595, 189] on div "20:21 - 38H-042.63" at bounding box center [582, 190] width 127 height 18
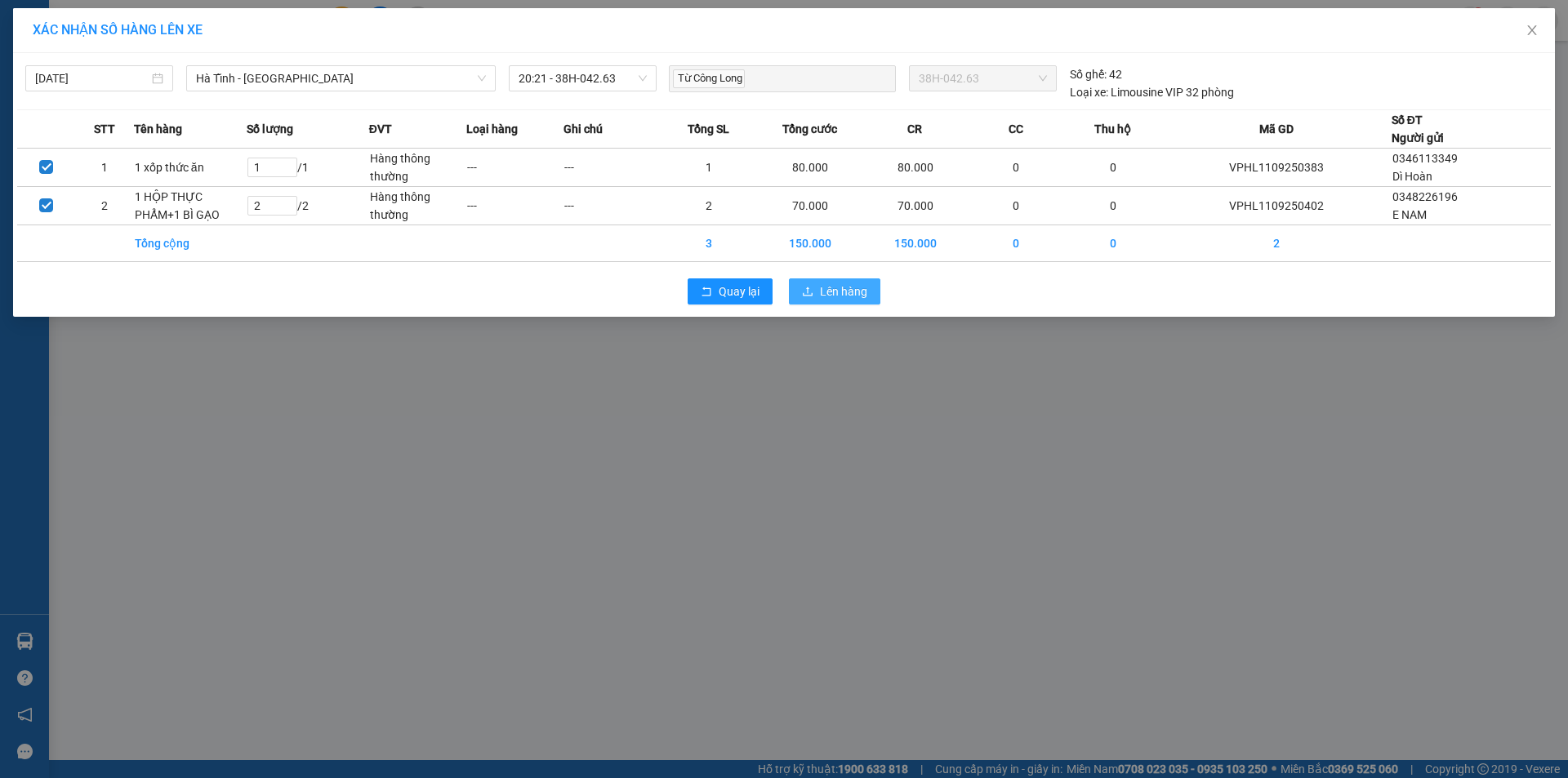
click at [840, 289] on span "Lên hàng" at bounding box center [843, 292] width 47 height 18
